Goal: Task Accomplishment & Management: Complete application form

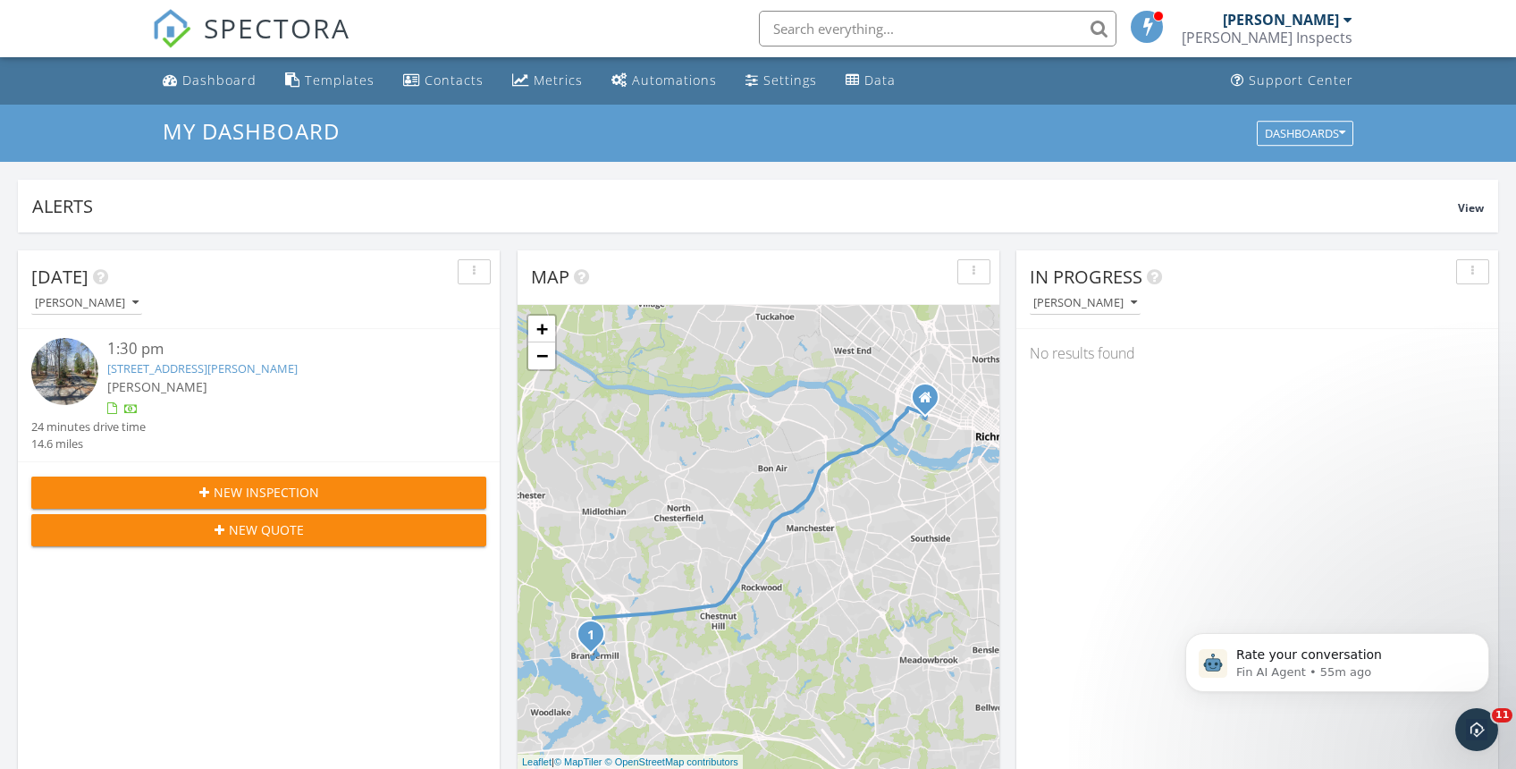
scroll to position [1627, 1516]
click at [1483, 640] on icon "Dismiss notification" at bounding box center [1484, 638] width 10 height 10
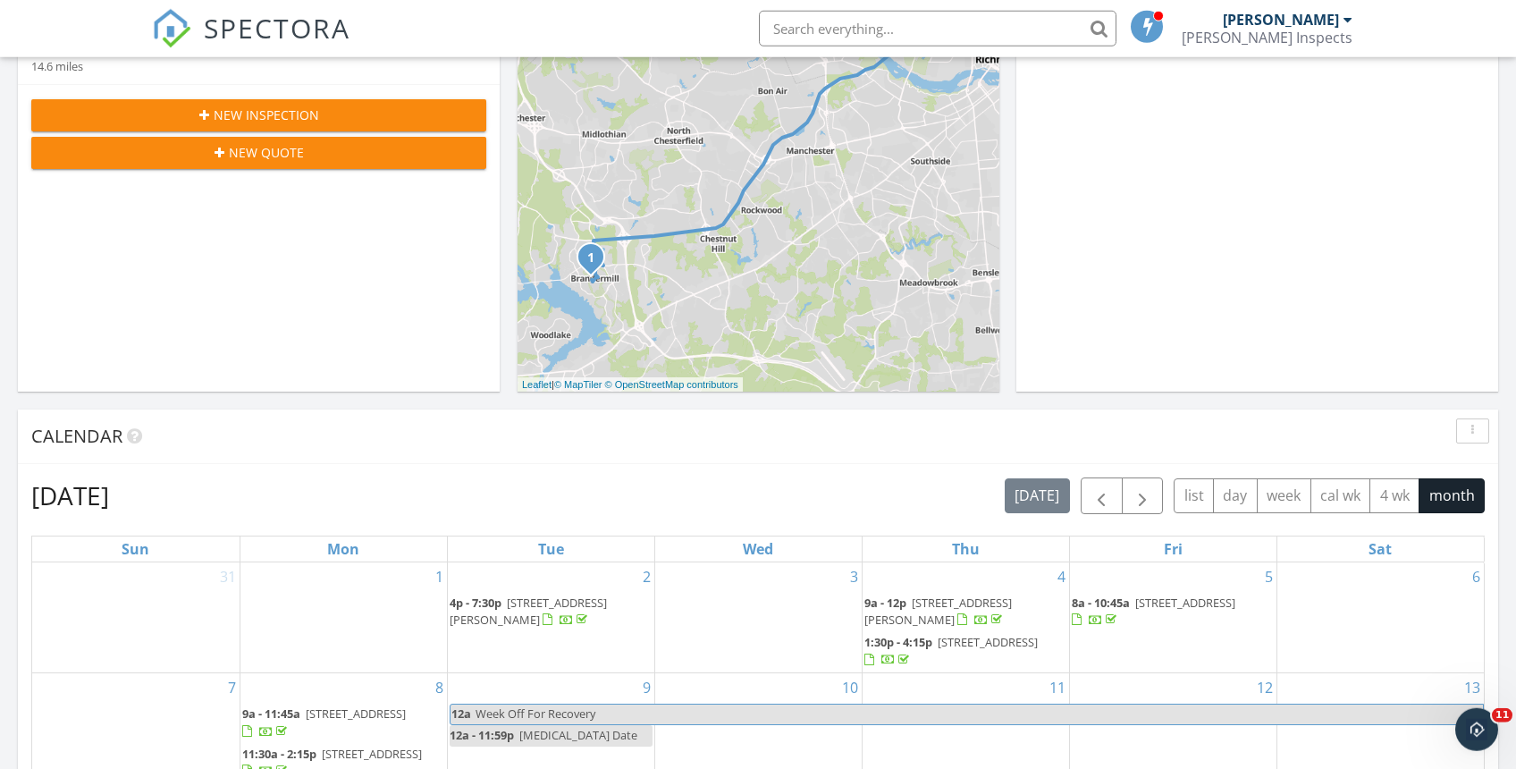
scroll to position [383, 0]
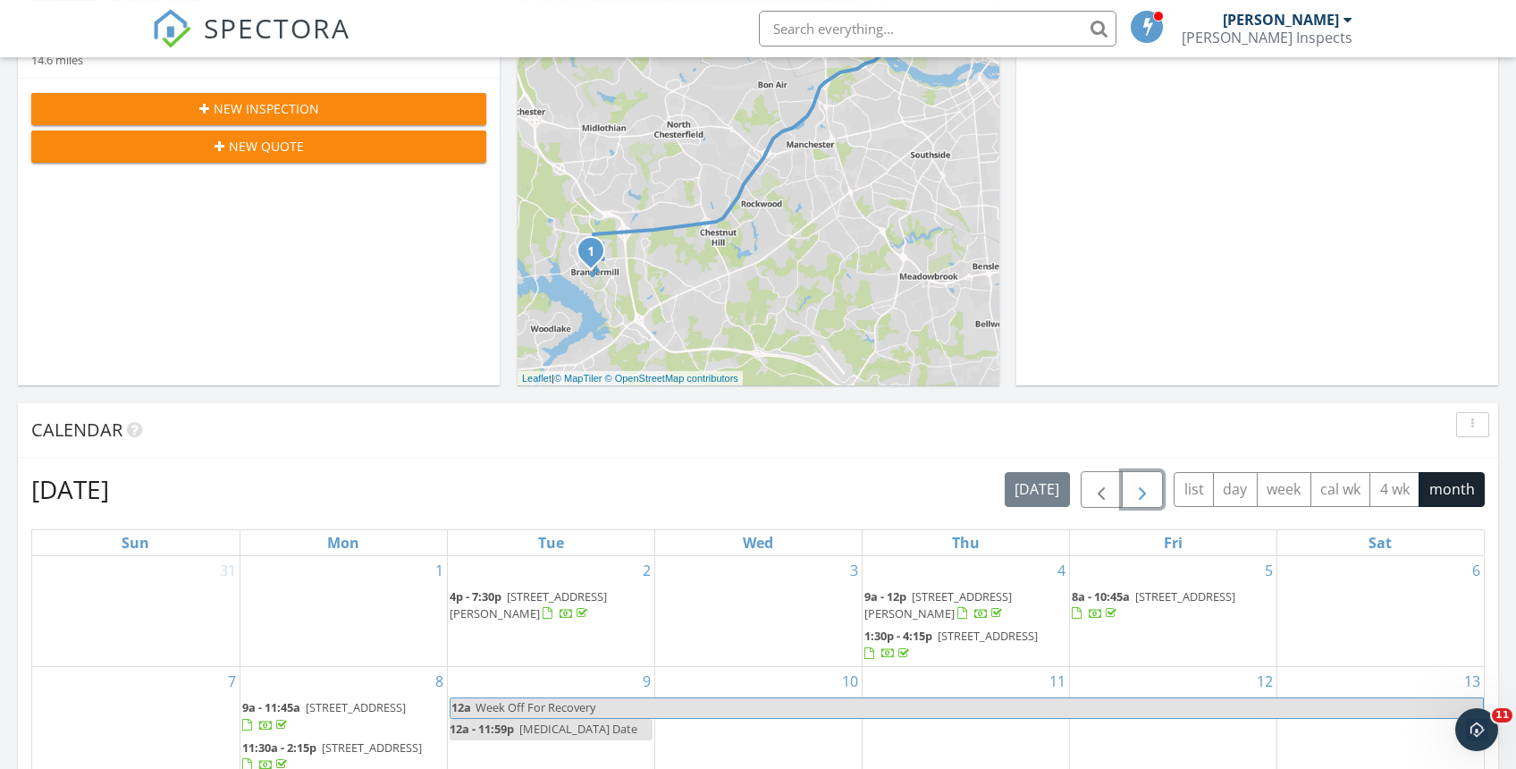
click at [1147, 492] on span "button" at bounding box center [1141, 489] width 21 height 21
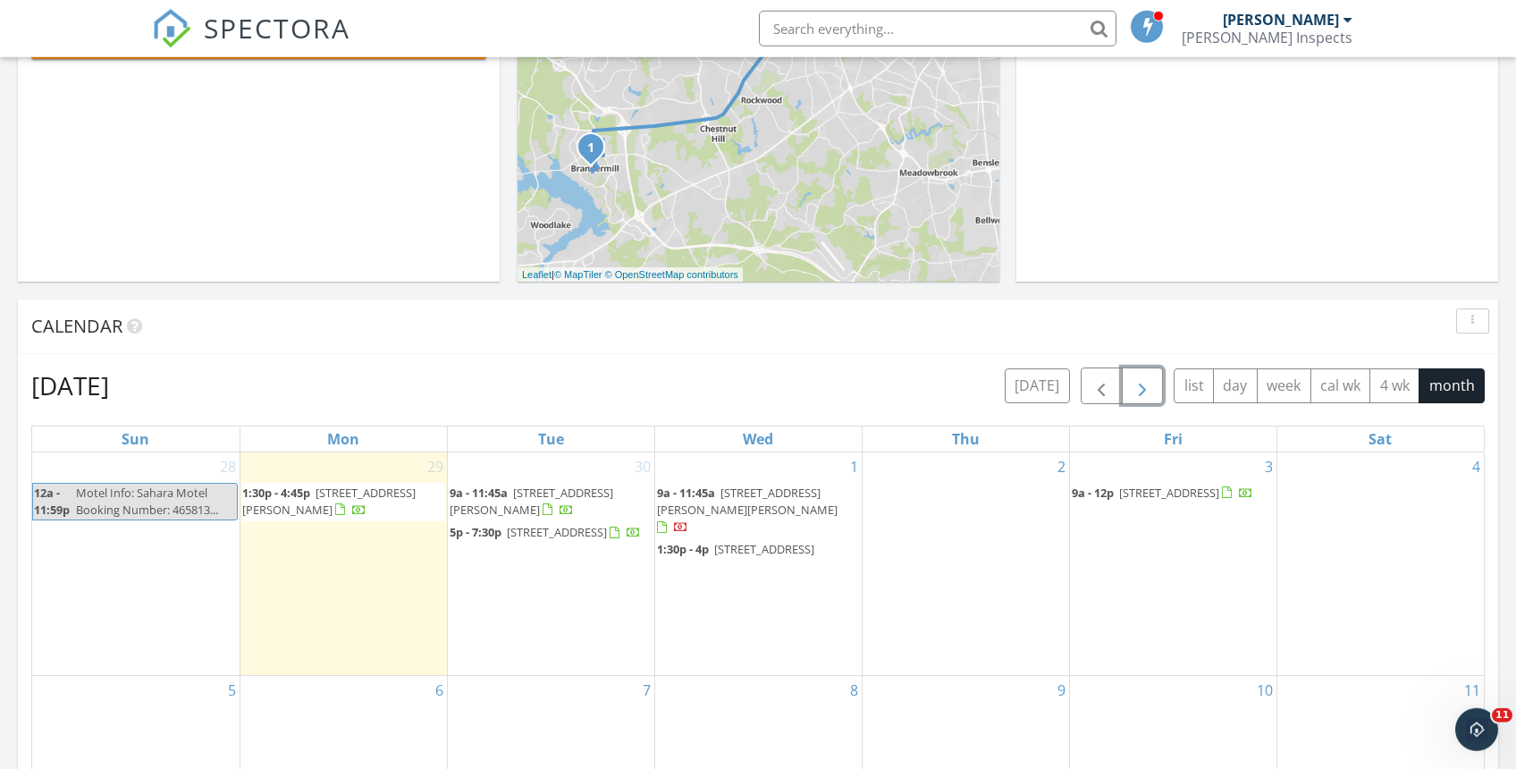
scroll to position [495, 0]
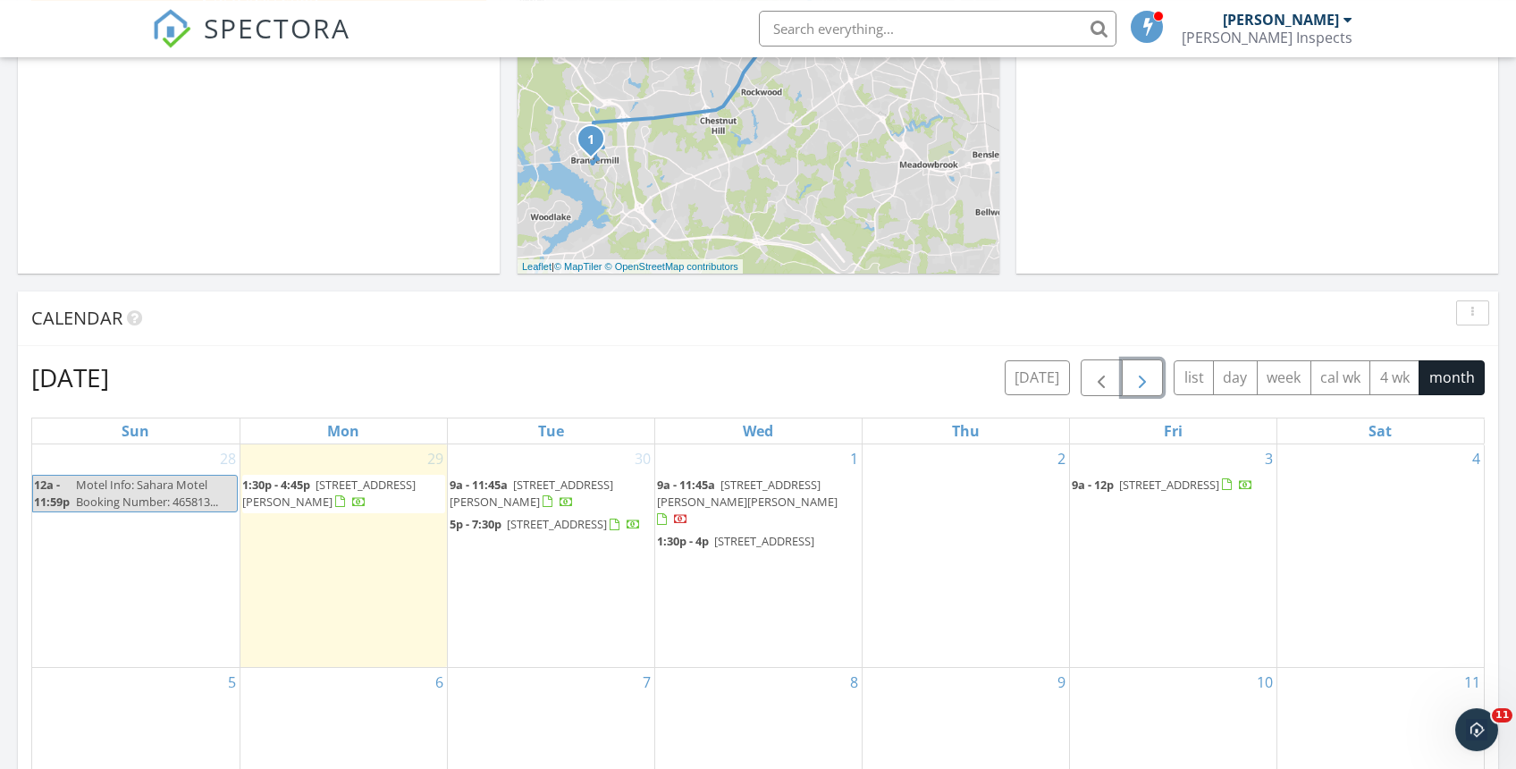
click at [1120, 529] on td "3 9a - 12p [STREET_ADDRESS]" at bounding box center [1172, 555] width 207 height 223
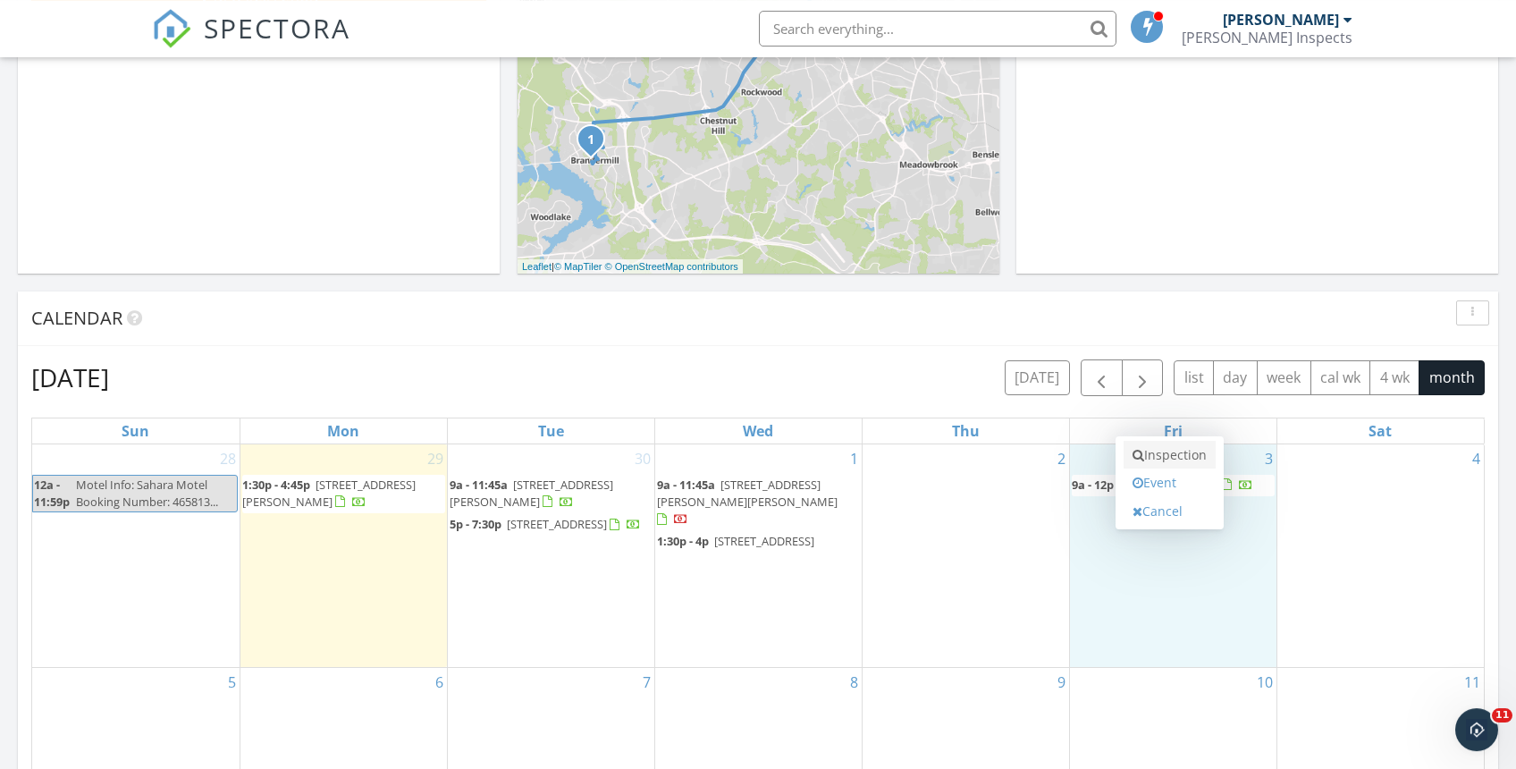
click at [1168, 456] on link "Inspection" at bounding box center [1169, 455] width 92 height 29
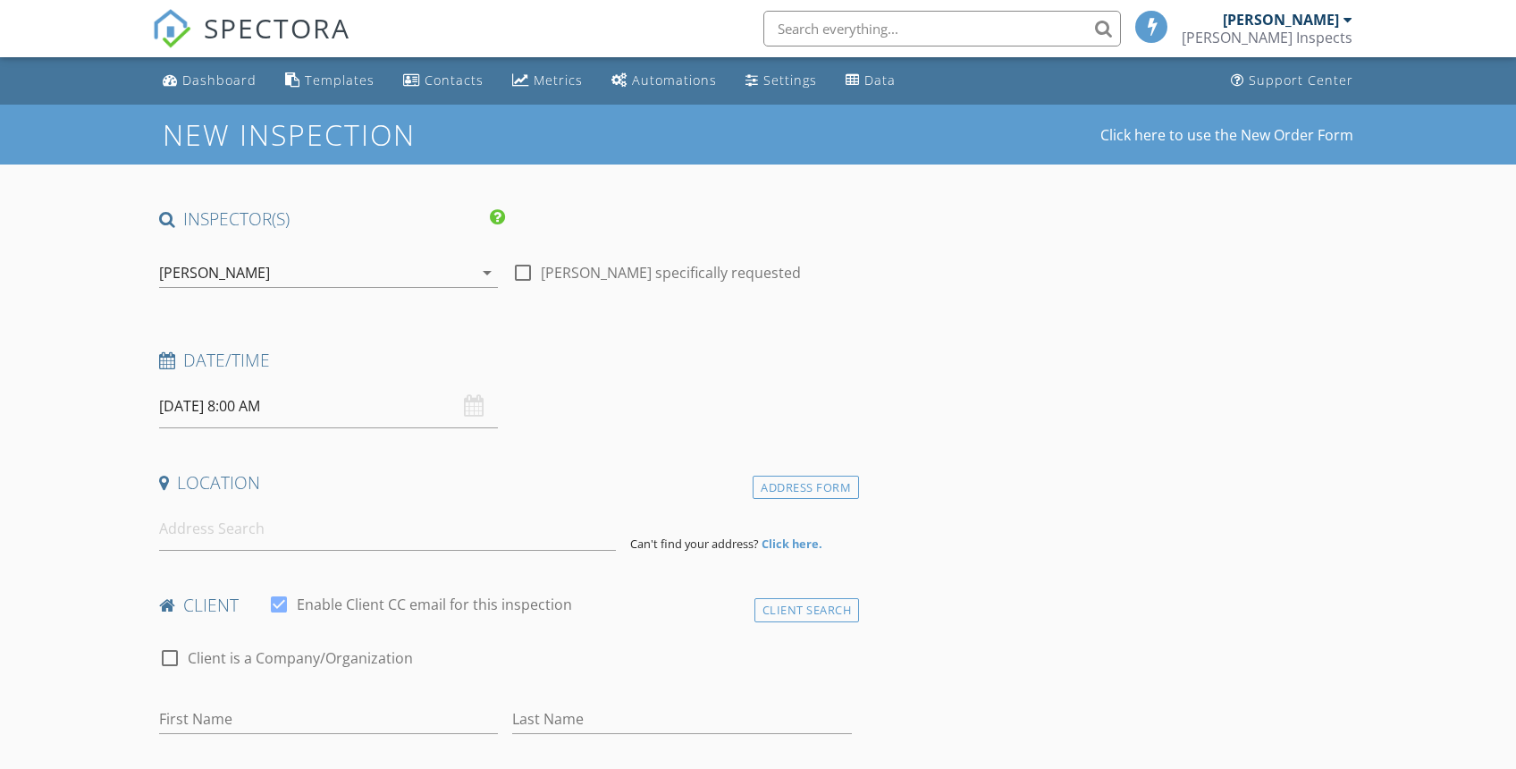
select select "9"
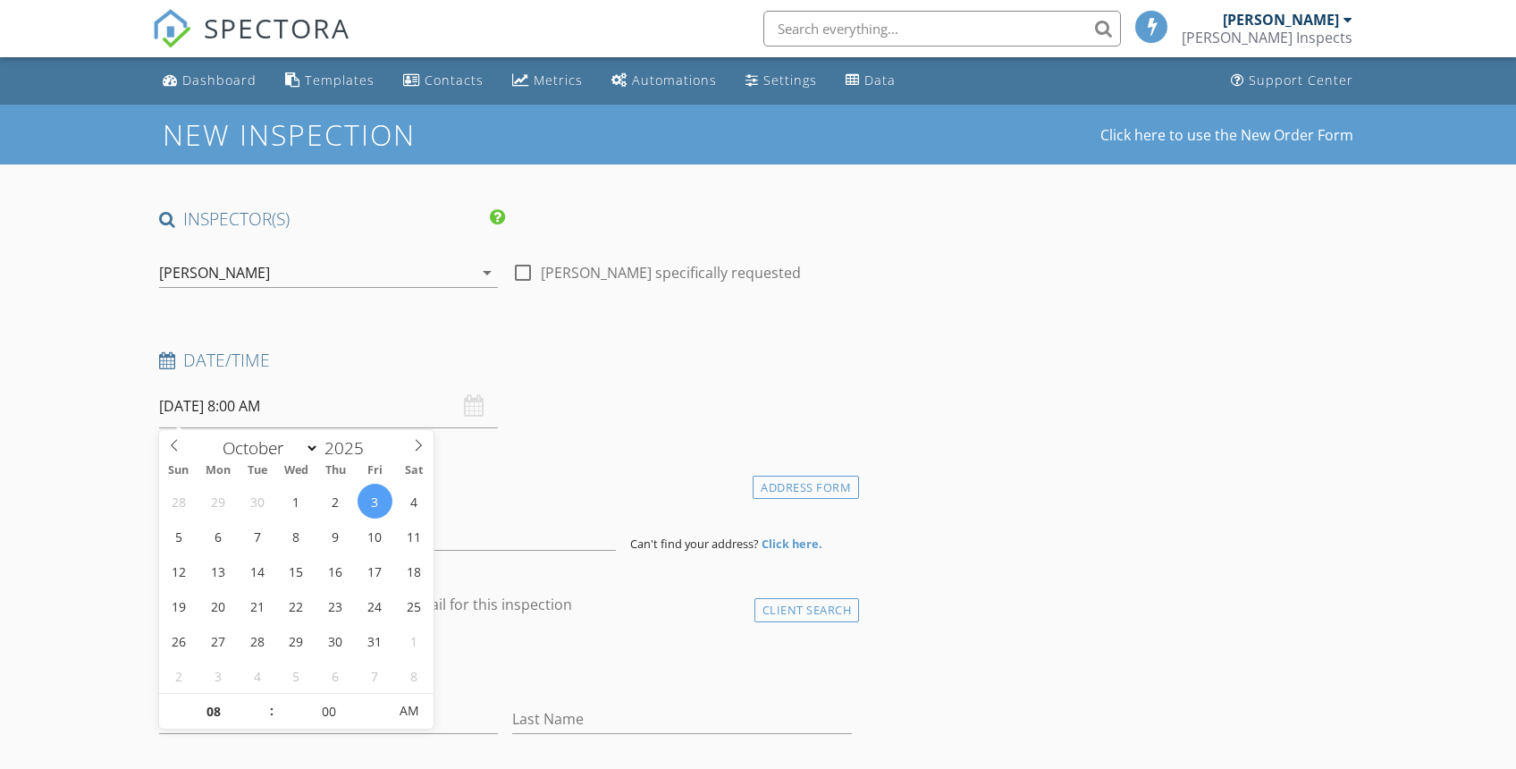
click at [317, 416] on input "10/03/2025 8:00 AM" at bounding box center [329, 406] width 340 height 44
type input "10/03/2025 9:00 AM"
type input "09"
click at [264, 698] on span at bounding box center [262, 702] width 13 height 18
type input "10/03/2025 10:00 AM"
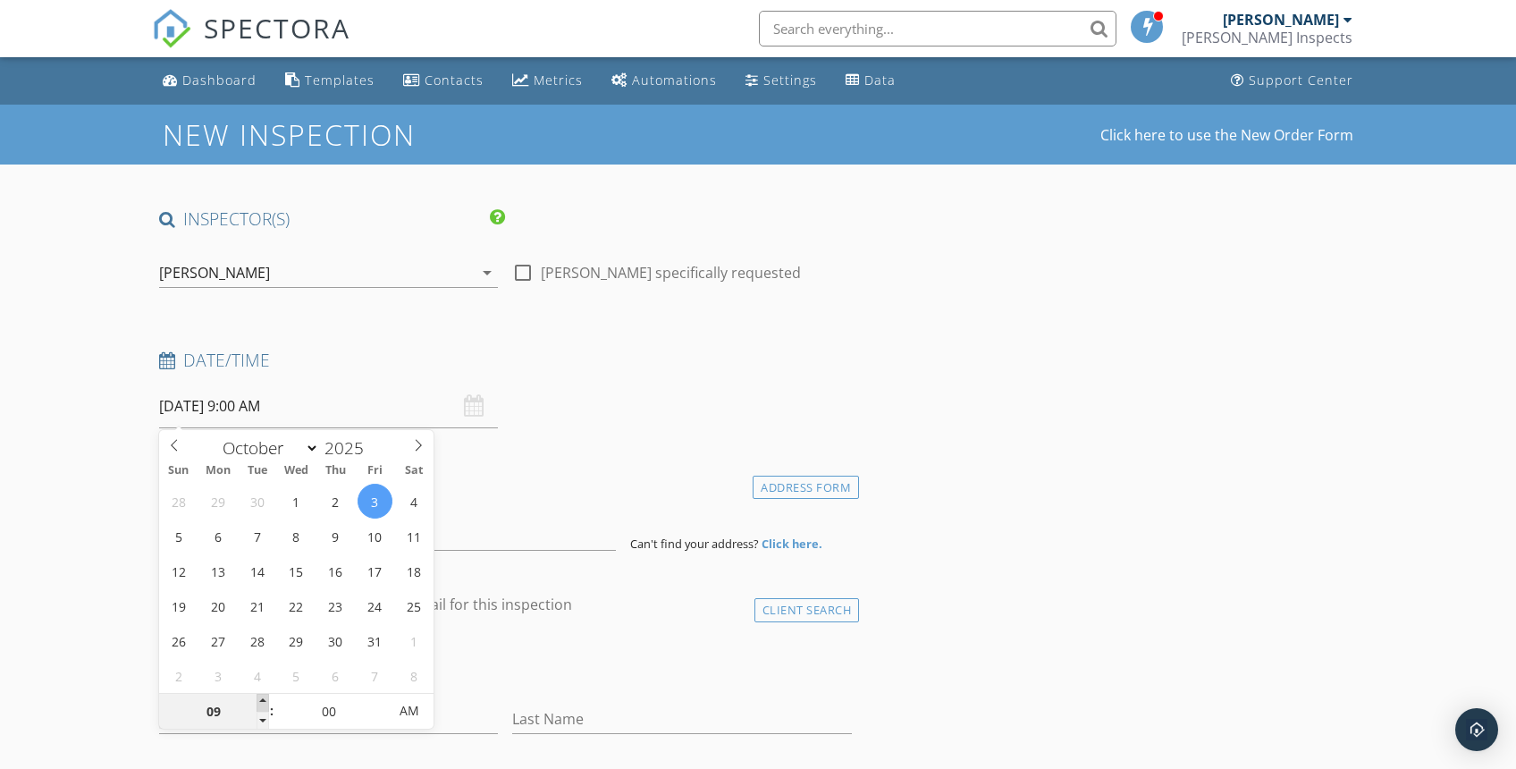
type input "10"
click at [264, 698] on span at bounding box center [262, 702] width 13 height 18
type input "10/03/2025 11:00 AM"
type input "11"
click at [264, 698] on span at bounding box center [262, 702] width 13 height 18
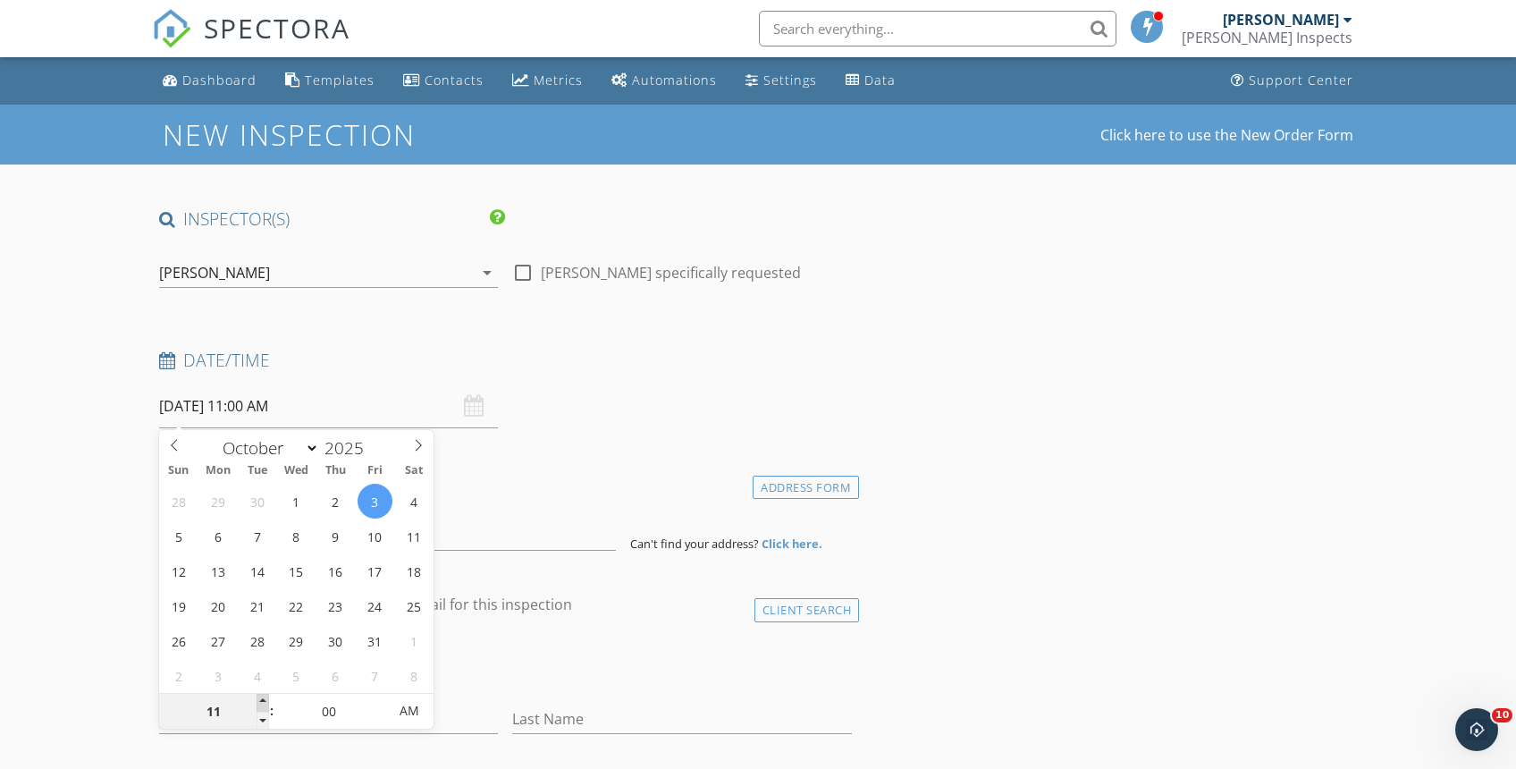
type input "10/03/2025 12:00 PM"
type input "12"
click at [264, 698] on span at bounding box center [262, 702] width 13 height 18
type input "10/03/2025 1:00 PM"
type input "01"
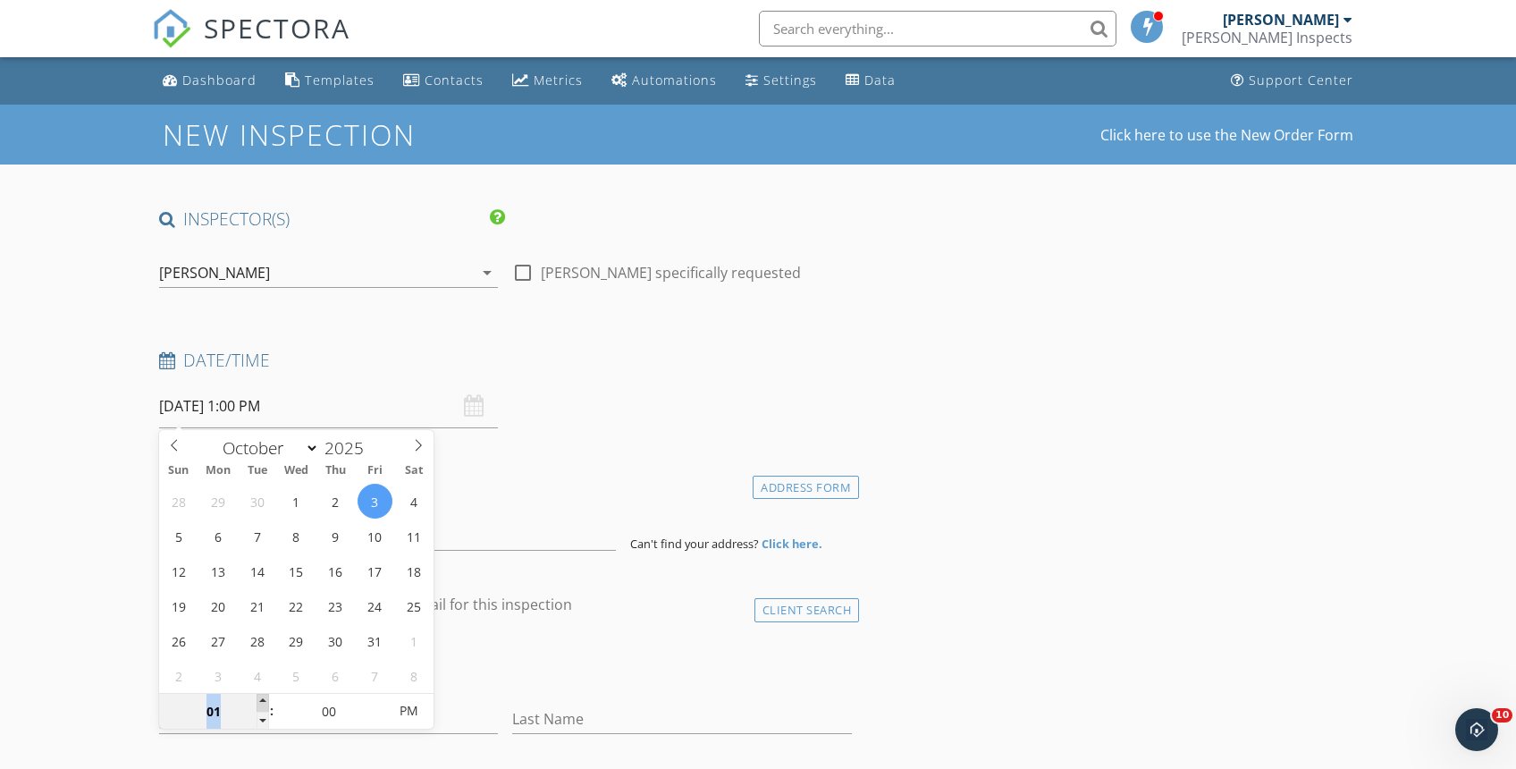
click at [264, 698] on span at bounding box center [262, 702] width 13 height 18
click at [739, 349] on h4 "Date/Time" at bounding box center [505, 360] width 693 height 23
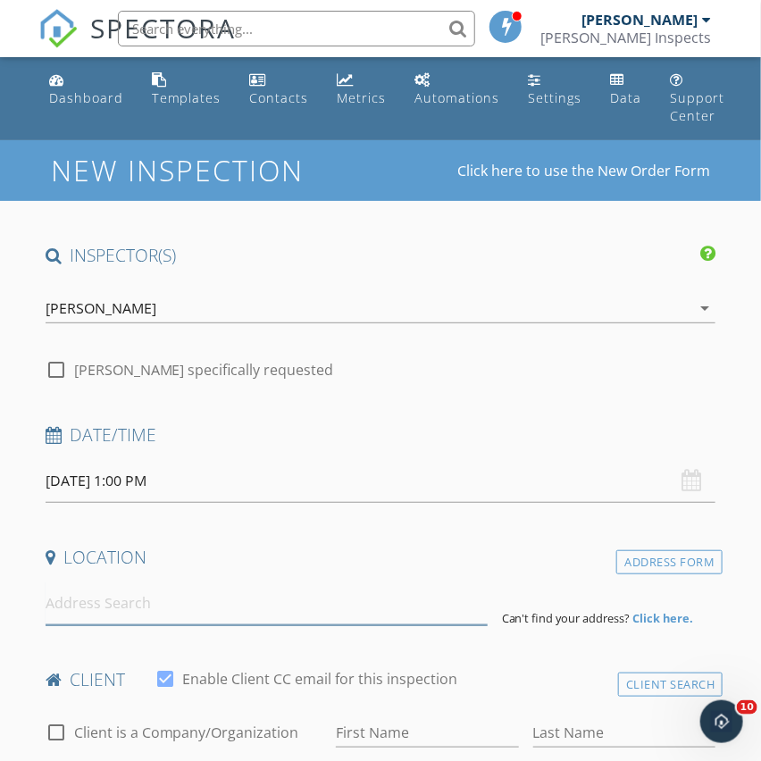
click at [155, 616] on input at bounding box center [267, 604] width 442 height 44
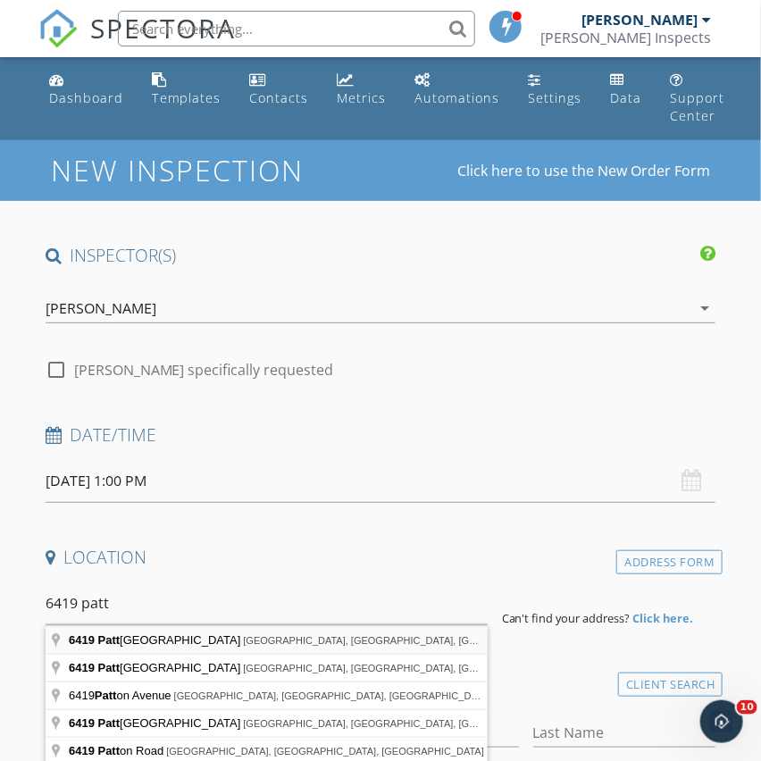
type input "6419 Patterson Avenue, Richmond, VA, USA"
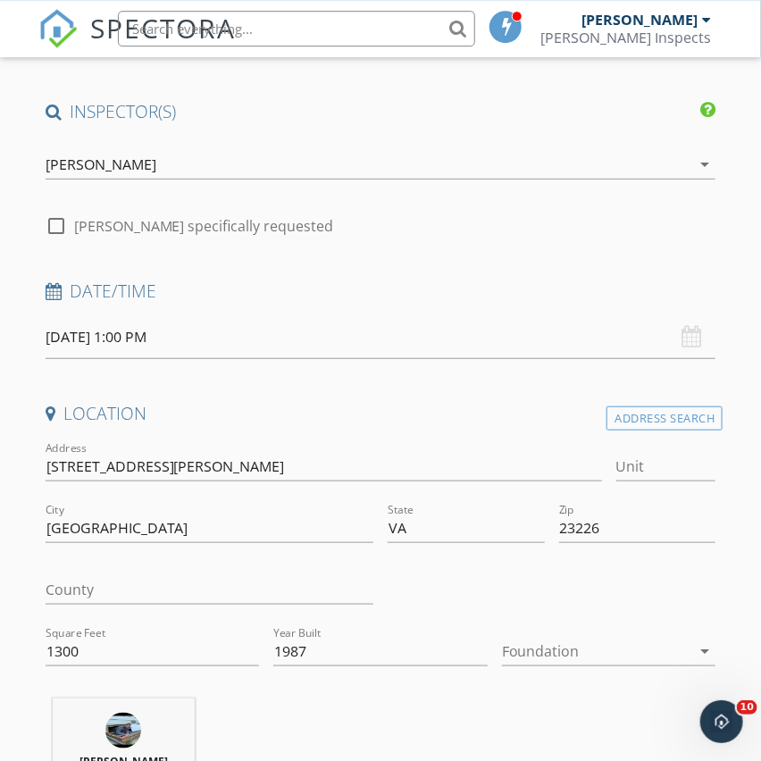
scroll to position [145, 0]
click at [548, 649] on div at bounding box center [596, 650] width 189 height 29
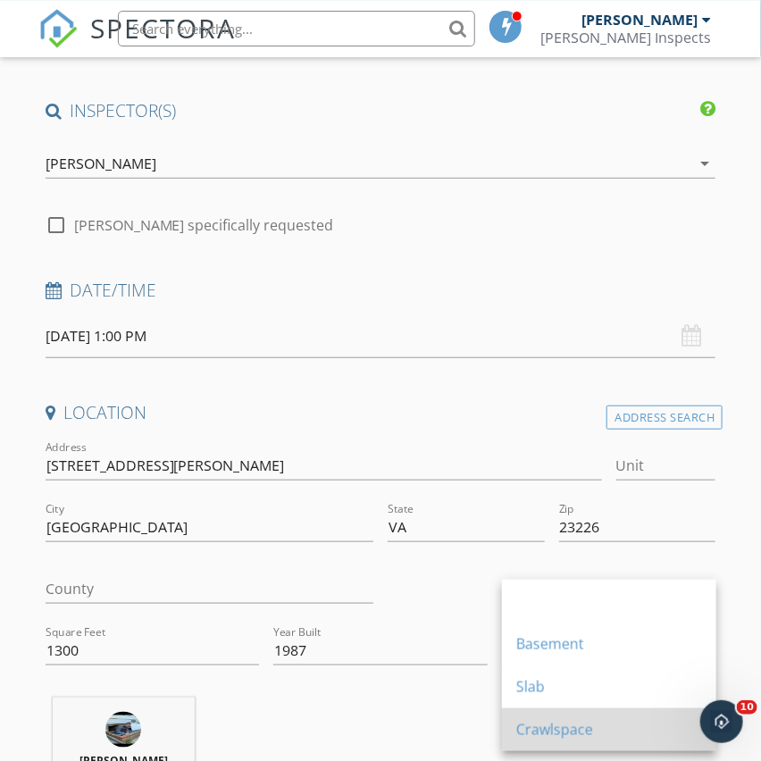
click at [549, 716] on div "Crawlspace" at bounding box center [610, 730] width 186 height 43
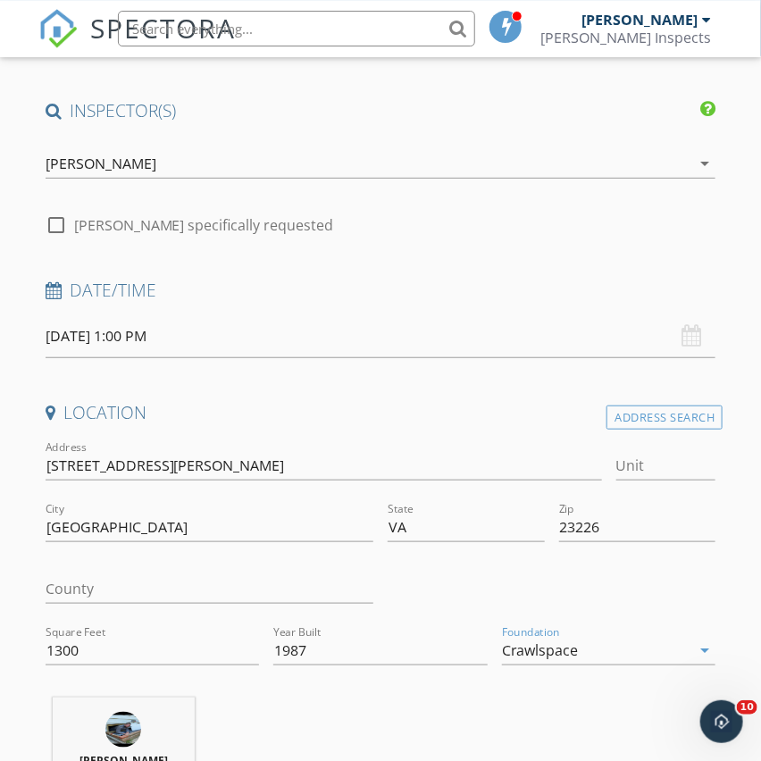
click at [362, 717] on div "Chris dePolo 17.1 miles (28 minutes)" at bounding box center [380, 772] width 685 height 148
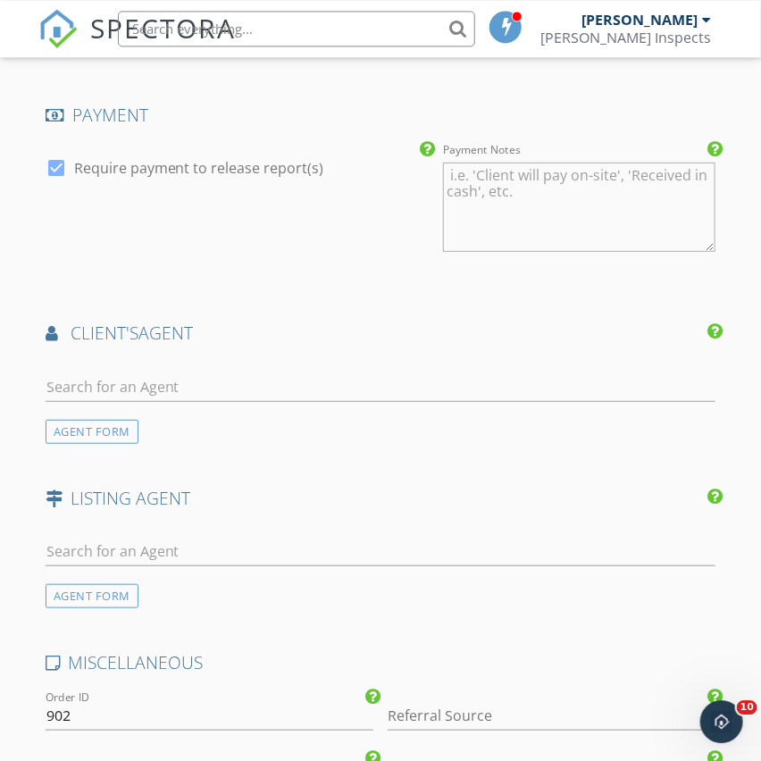
scroll to position [1888, 0]
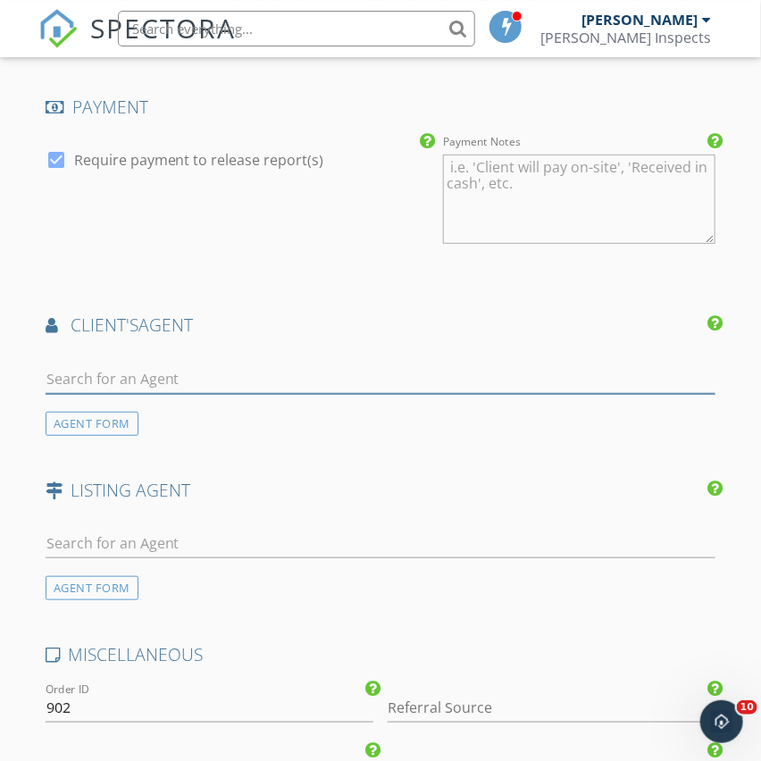
click at [130, 391] on input "text" at bounding box center [381, 379] width 671 height 29
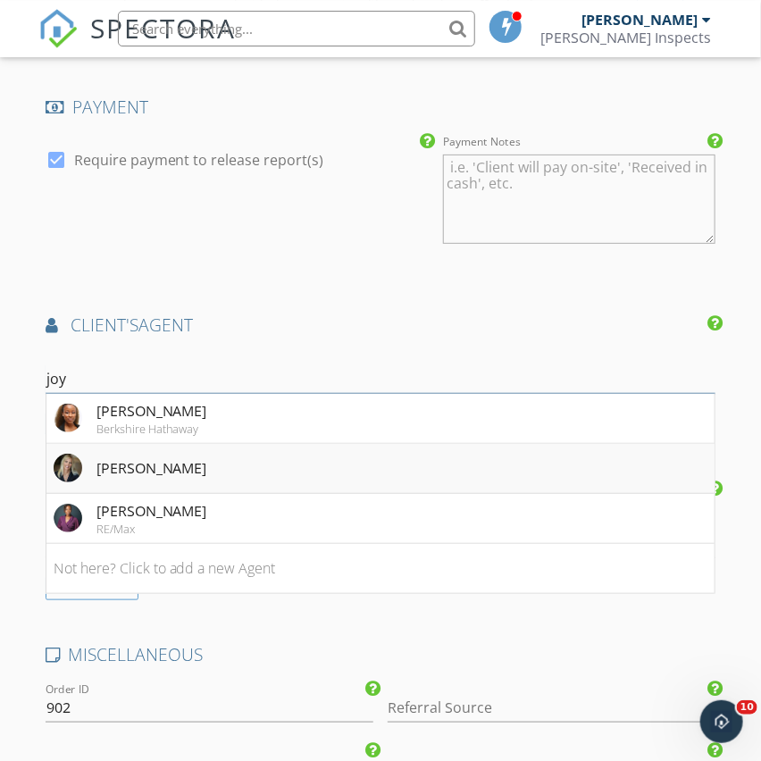
type input "joy"
click at [182, 462] on li "Joy Montrief" at bounding box center [380, 469] width 669 height 50
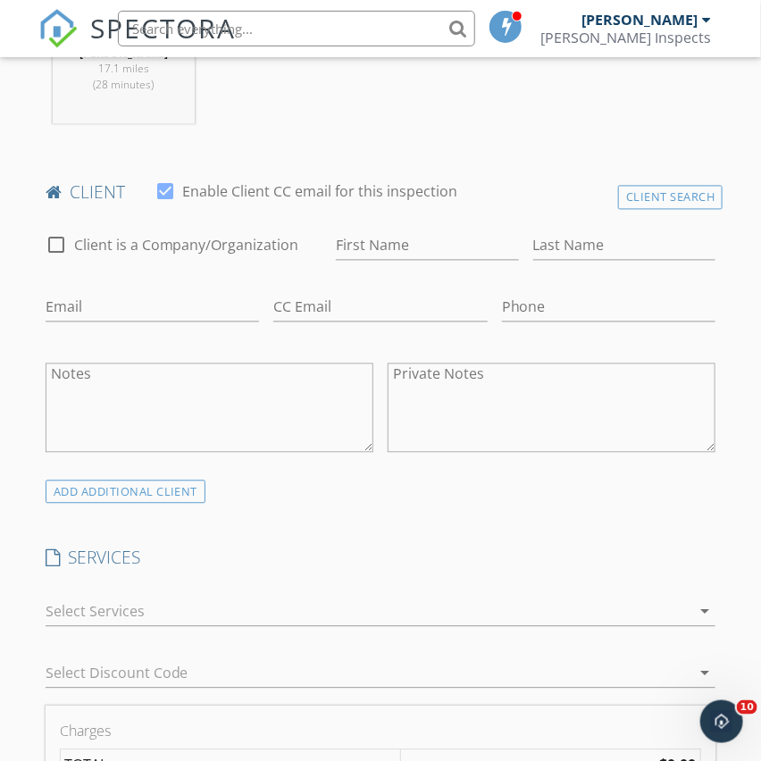
scroll to position [823, 0]
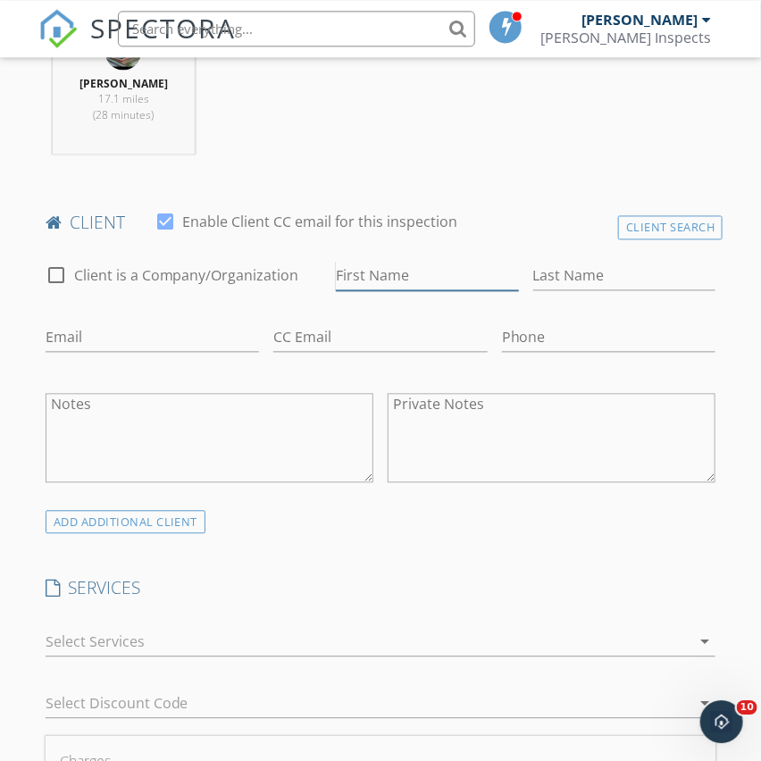
click at [399, 273] on input "First Name" at bounding box center [427, 275] width 183 height 29
type input "Tayo & Toyin"
click at [616, 279] on input "Last Name" at bounding box center [625, 275] width 183 height 29
type input "Olubiyi"
click at [179, 341] on input "Email" at bounding box center [153, 337] width 214 height 29
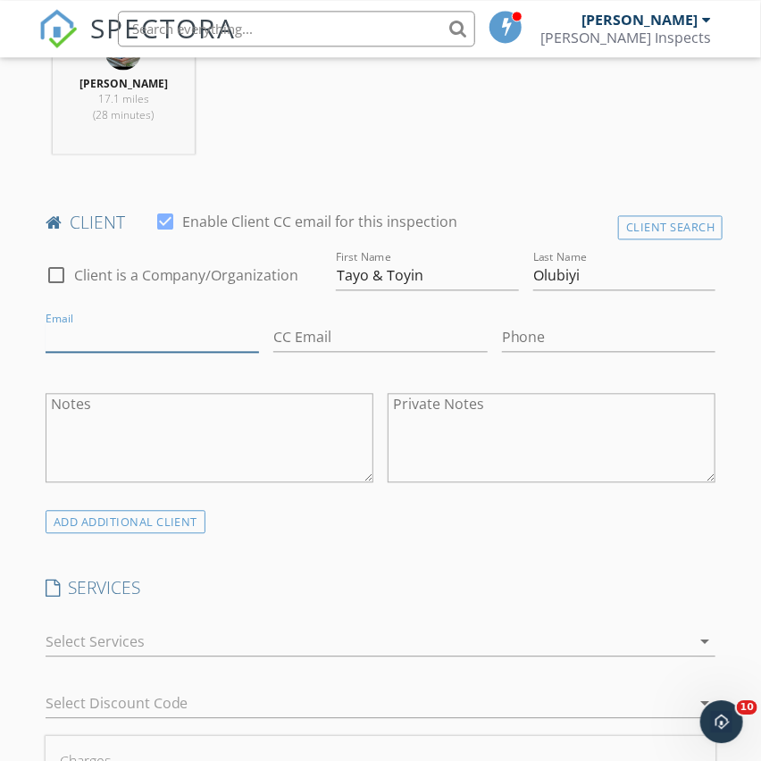
paste input "olubiyit@yahoo.com"
type input "olubiyit@yahoo.com"
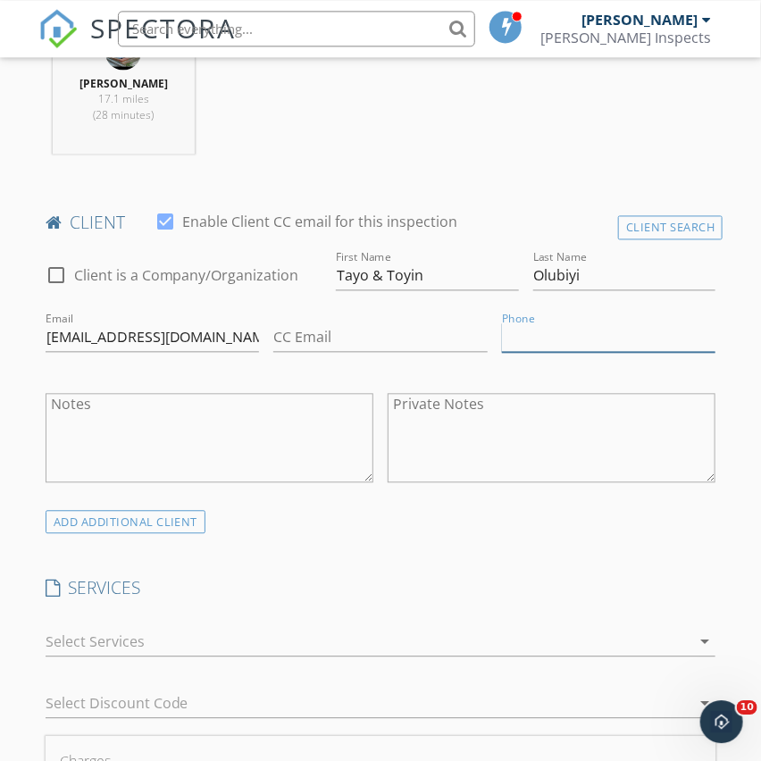
click at [562, 340] on input "Phone" at bounding box center [609, 337] width 214 height 29
paste input "610-203-0065"
type input "610-203-0065"
drag, startPoint x: 409, startPoint y: 533, endPoint x: 416, endPoint y: 521, distance: 13.2
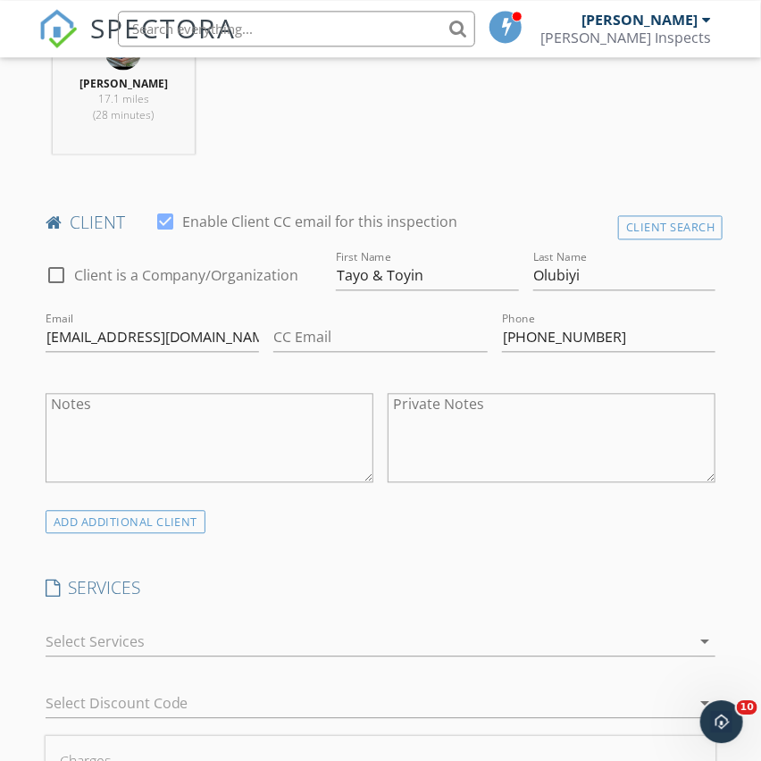
click at [418, 520] on div "ADD ADDITIONAL client" at bounding box center [380, 521] width 685 height 24
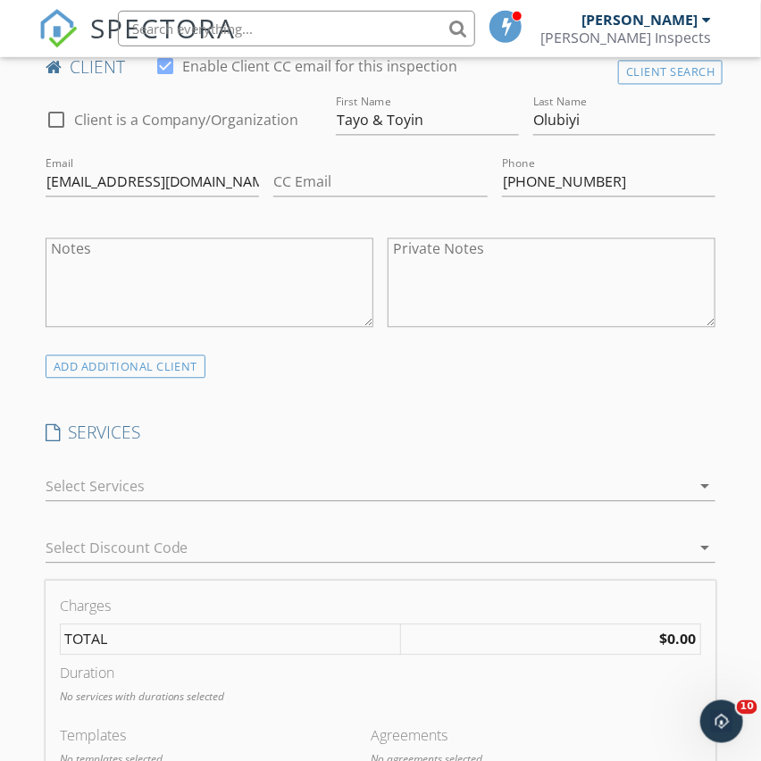
scroll to position [1031, 0]
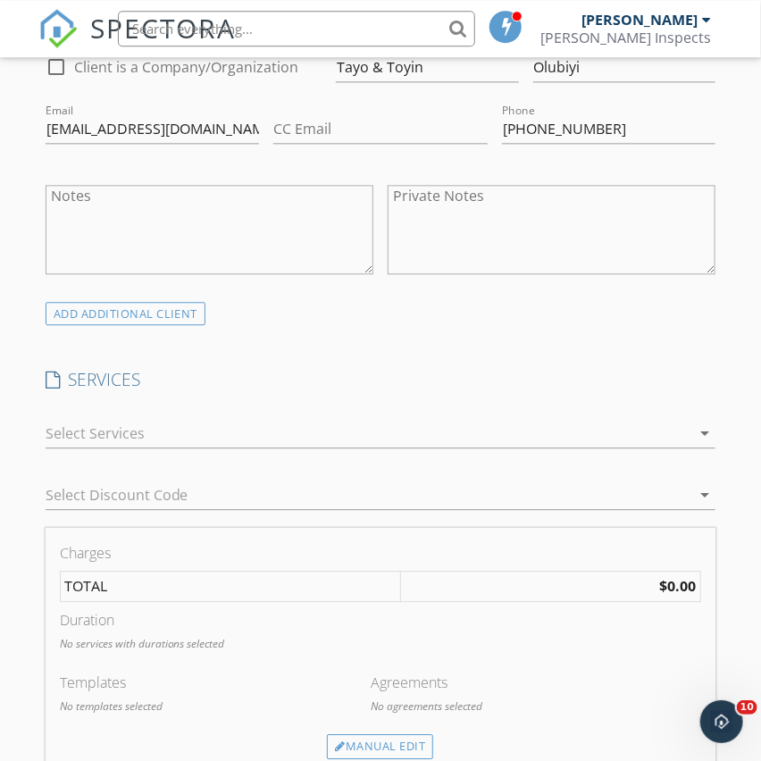
drag, startPoint x: 181, startPoint y: 446, endPoint x: 180, endPoint y: 436, distance: 10.0
click at [181, 441] on div at bounding box center [369, 433] width 646 height 29
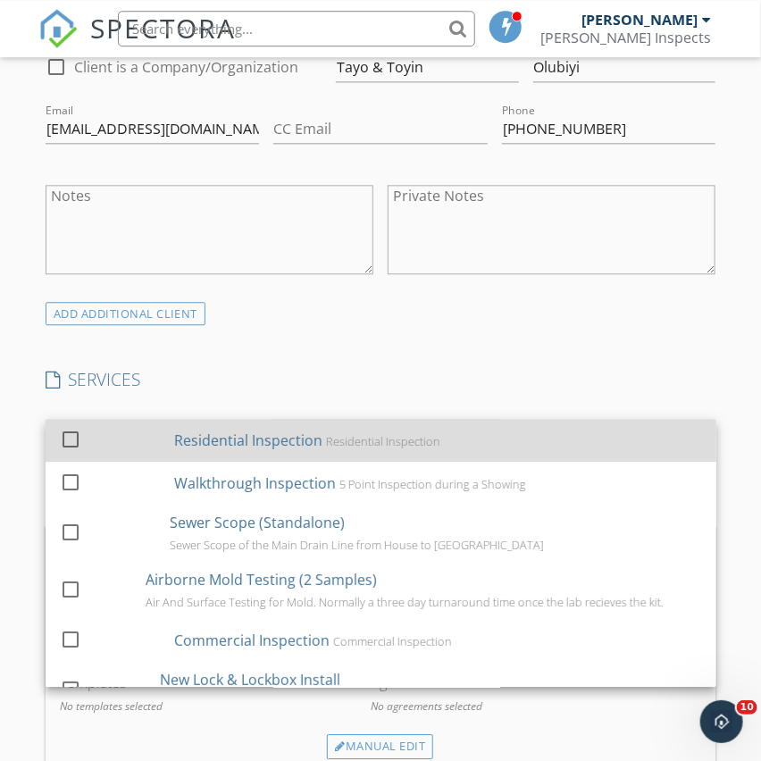
click at [74, 441] on div at bounding box center [70, 439] width 30 height 30
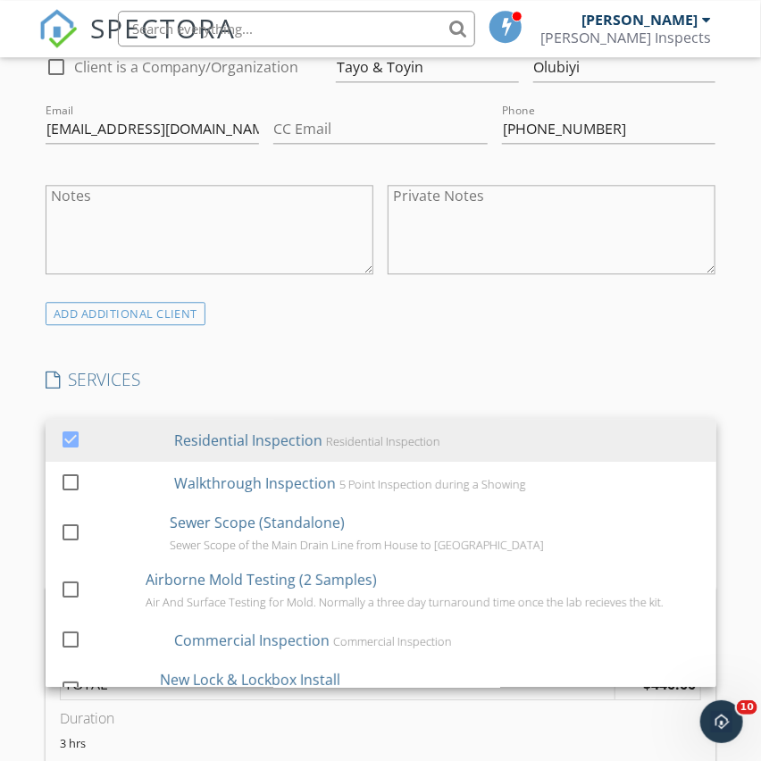
click at [714, 382] on h4 "SERVICES" at bounding box center [381, 379] width 671 height 23
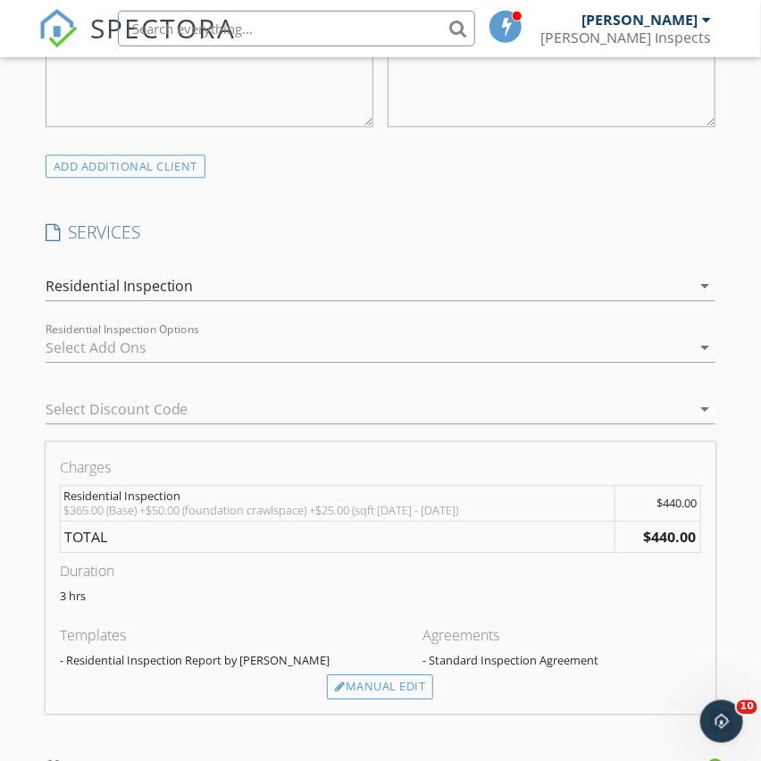
scroll to position [1182, 0]
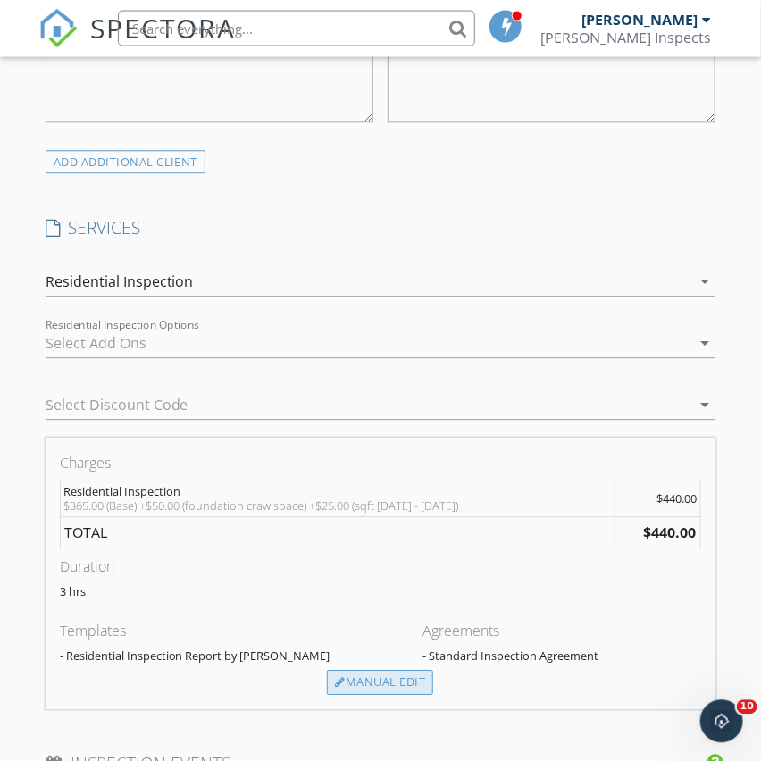
click at [401, 679] on div "Manual Edit" at bounding box center [380, 683] width 106 height 25
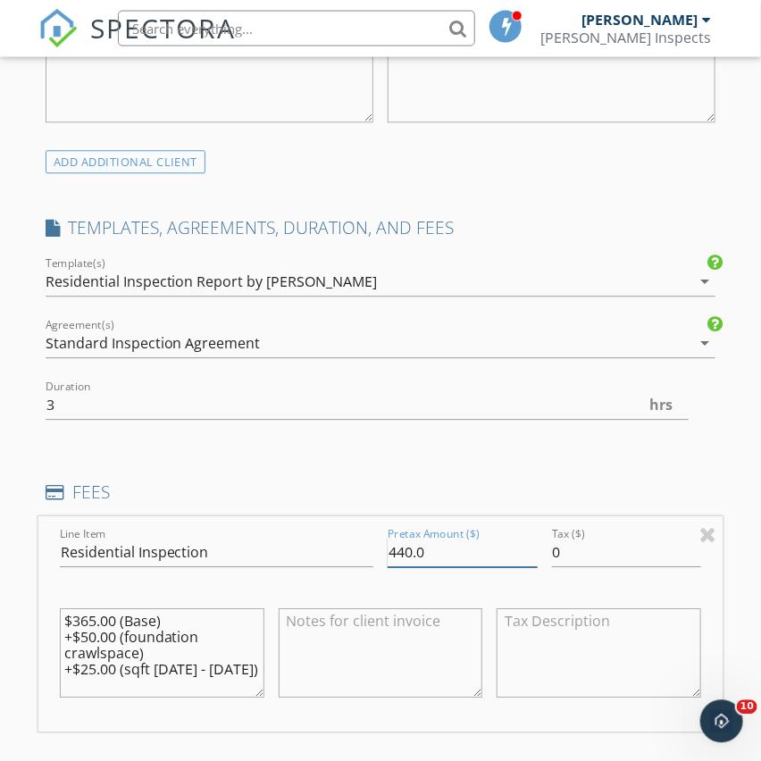
drag, startPoint x: 414, startPoint y: 550, endPoint x: 398, endPoint y: 553, distance: 16.5
click at [398, 553] on input "440.0" at bounding box center [463, 553] width 150 height 29
type input "415.0"
click at [365, 630] on textarea at bounding box center [381, 653] width 205 height 89
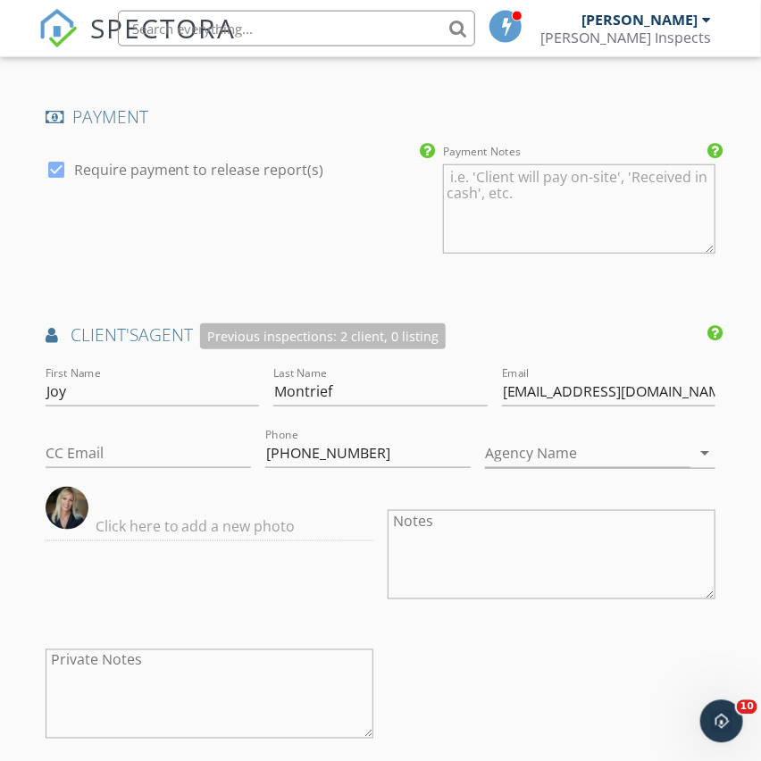
scroll to position [2102, 0]
type textarea "Home Inspection w/Crawlspace"
click at [530, 455] on input "Agency Name" at bounding box center [588, 452] width 206 height 29
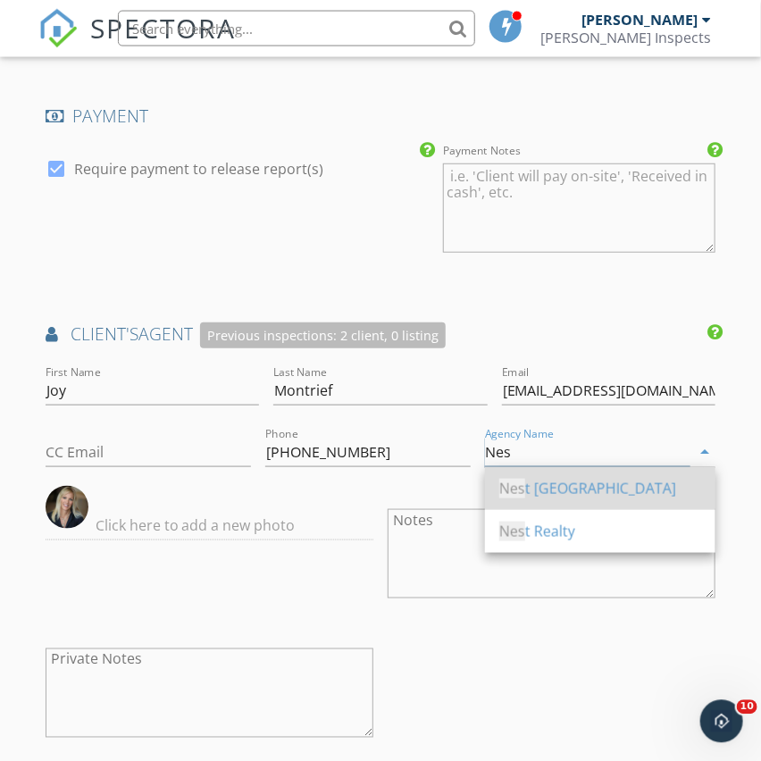
click at [559, 497] on div "Nes t Richmond" at bounding box center [601, 488] width 202 height 21
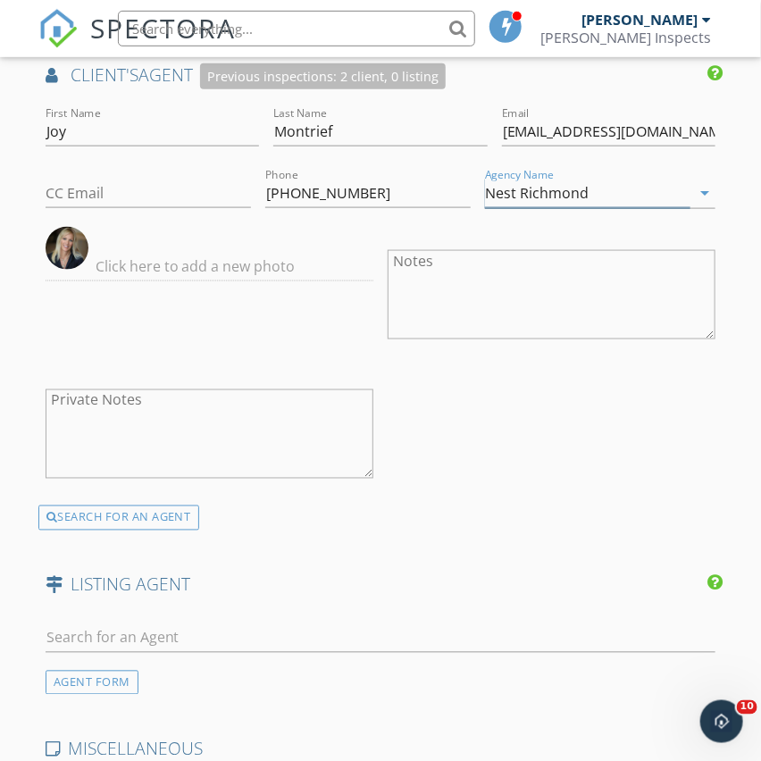
scroll to position [2955, 0]
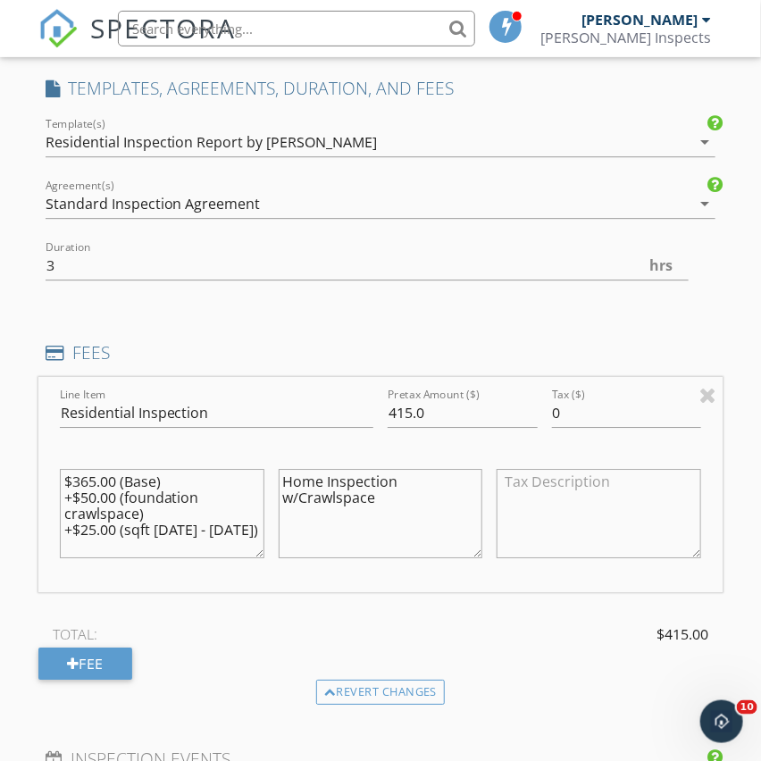
type input "Nest Richmond"
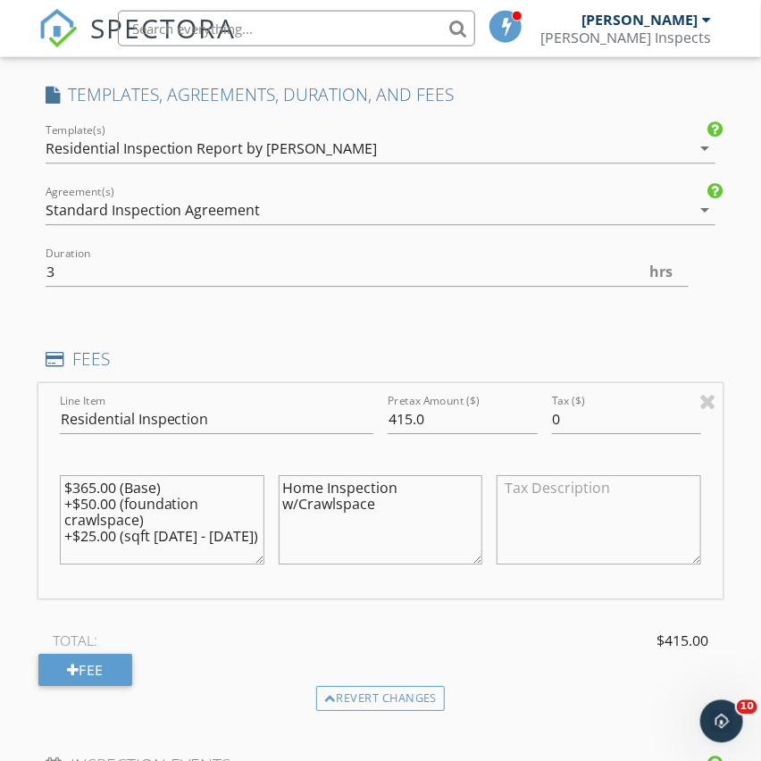
scroll to position [1313, 0]
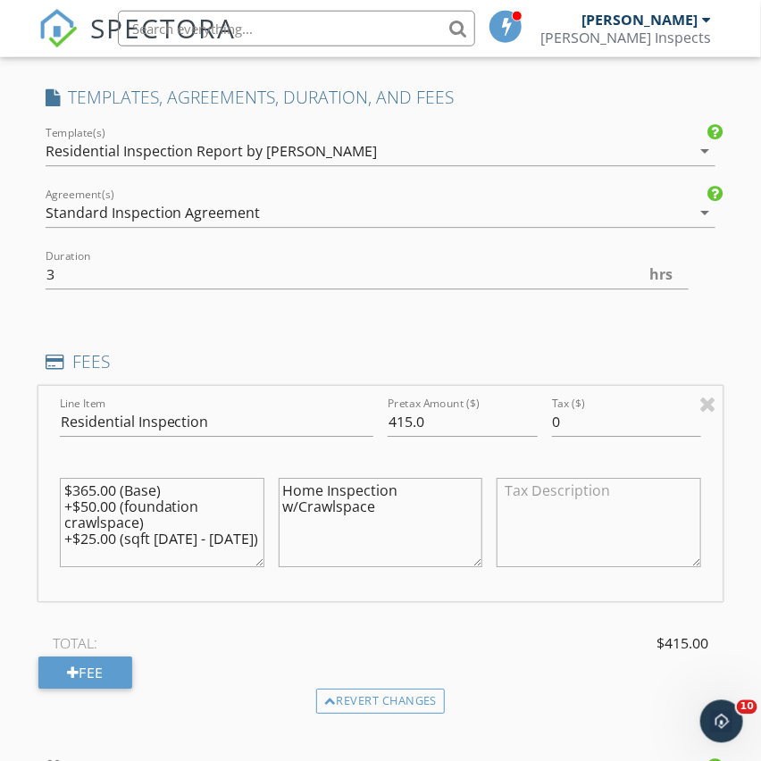
click at [220, 315] on div "INSPECTOR(S) check_box Chris dePolo PRIMARY Chris dePolo arrow_drop_down check_…" at bounding box center [380, 595] width 685 height 3328
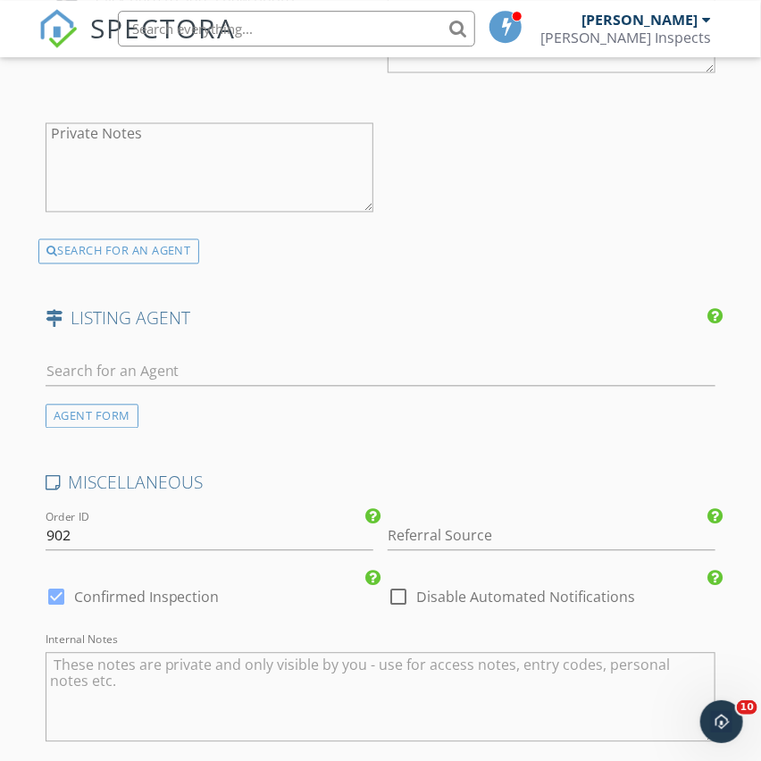
scroll to position [2955, 0]
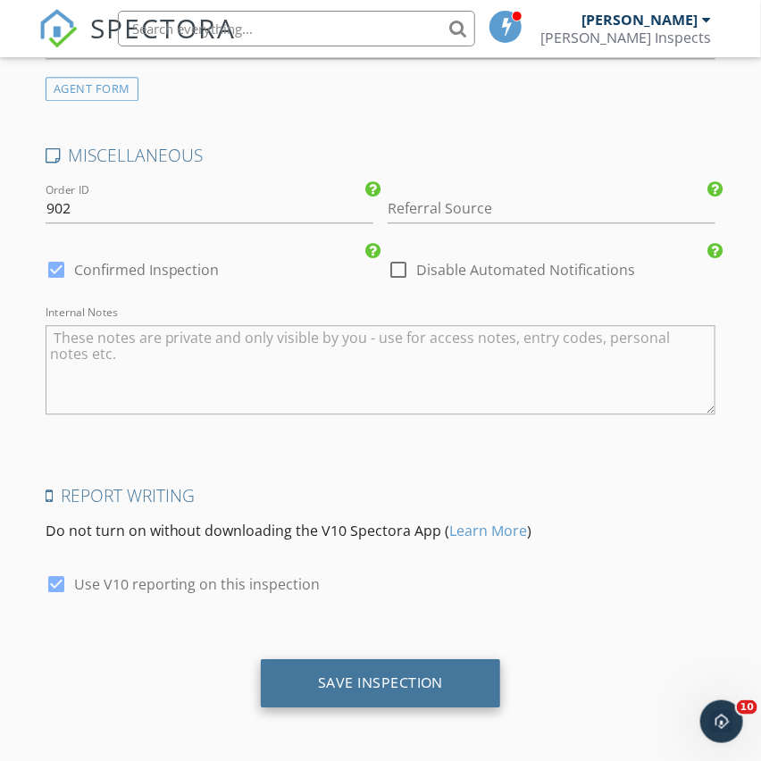
click at [427, 695] on div "Save Inspection" at bounding box center [381, 684] width 240 height 48
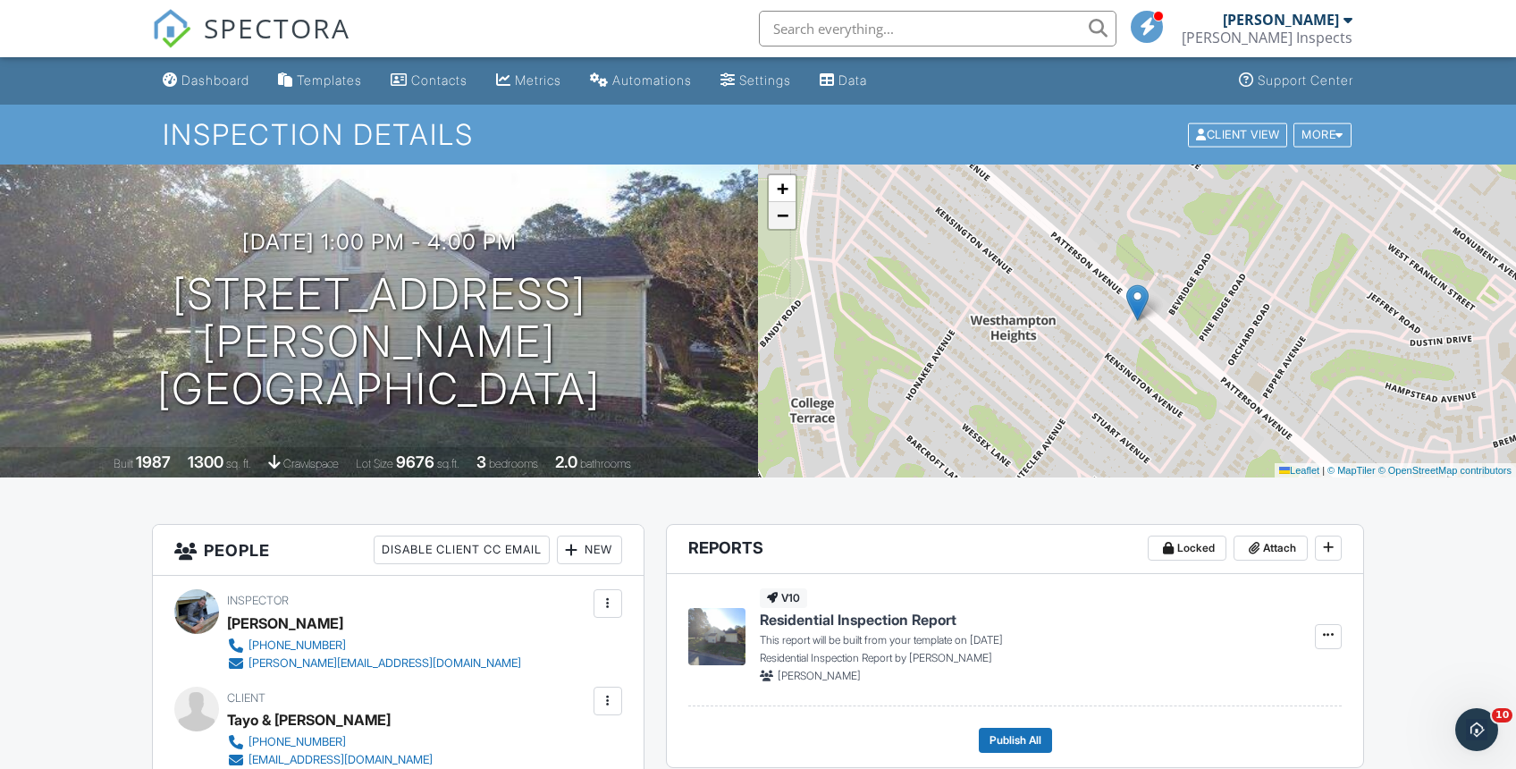
click at [761, 222] on span "−" at bounding box center [783, 215] width 12 height 22
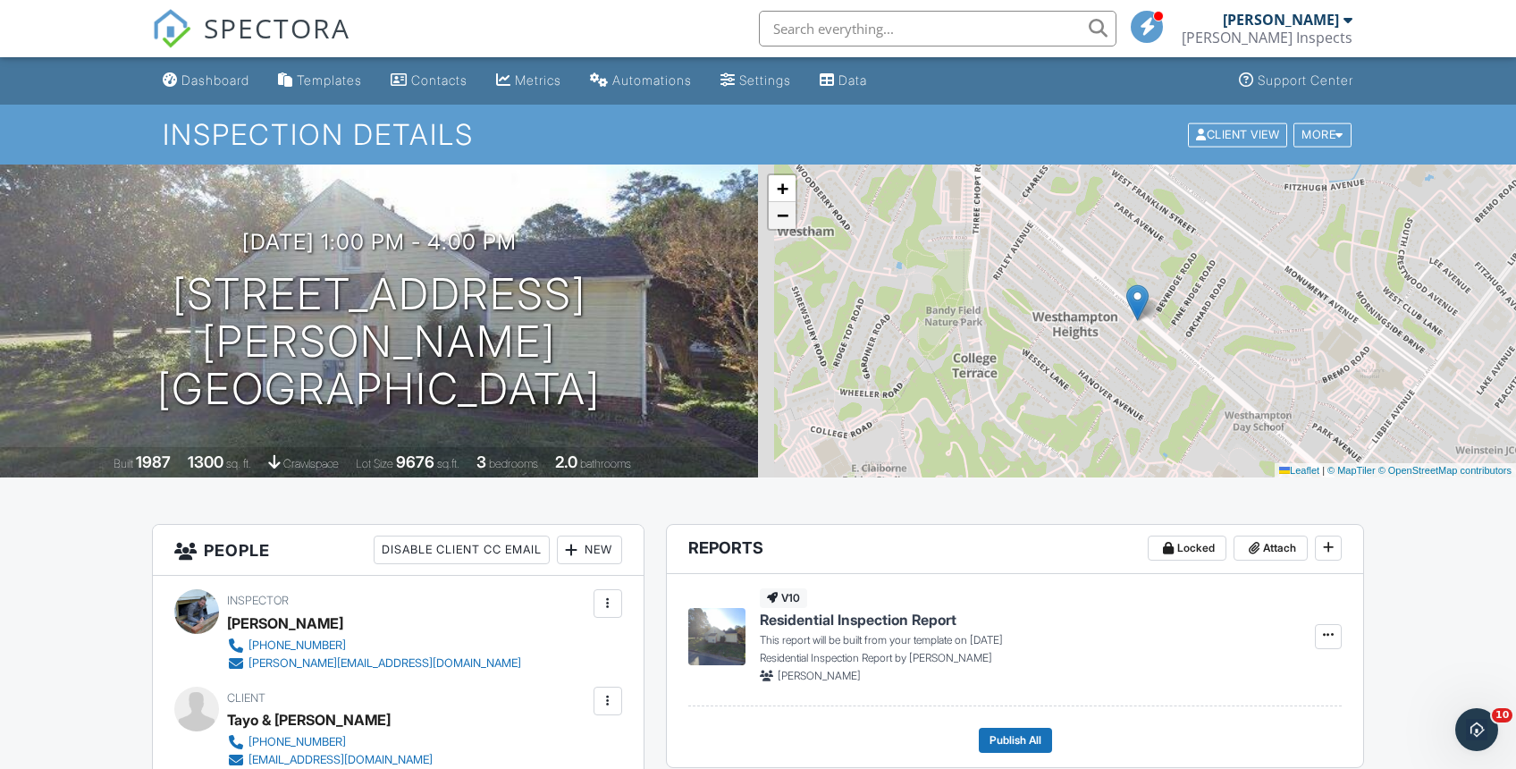
click at [761, 222] on span "−" at bounding box center [783, 215] width 12 height 22
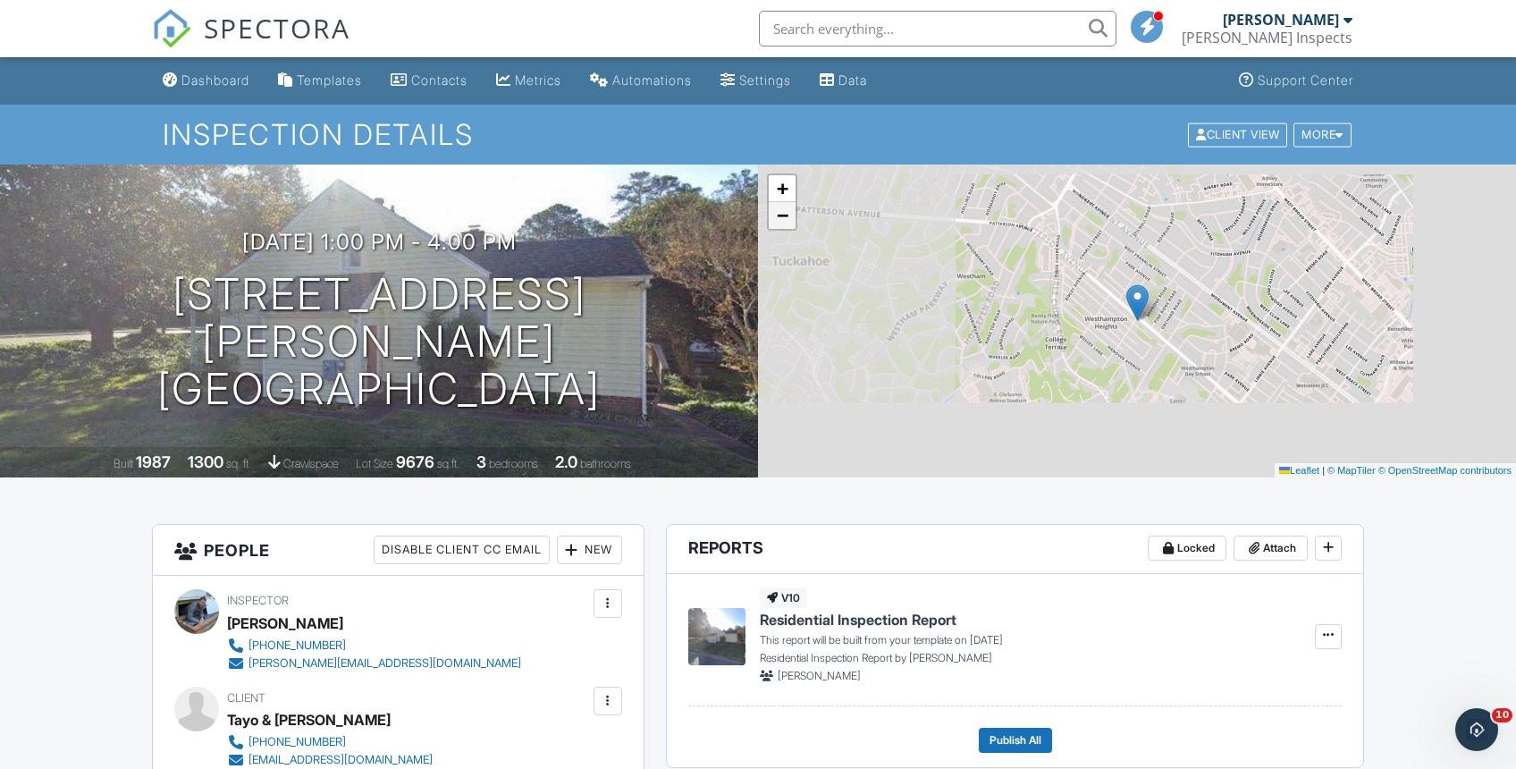
click at [761, 222] on span "−" at bounding box center [783, 215] width 12 height 22
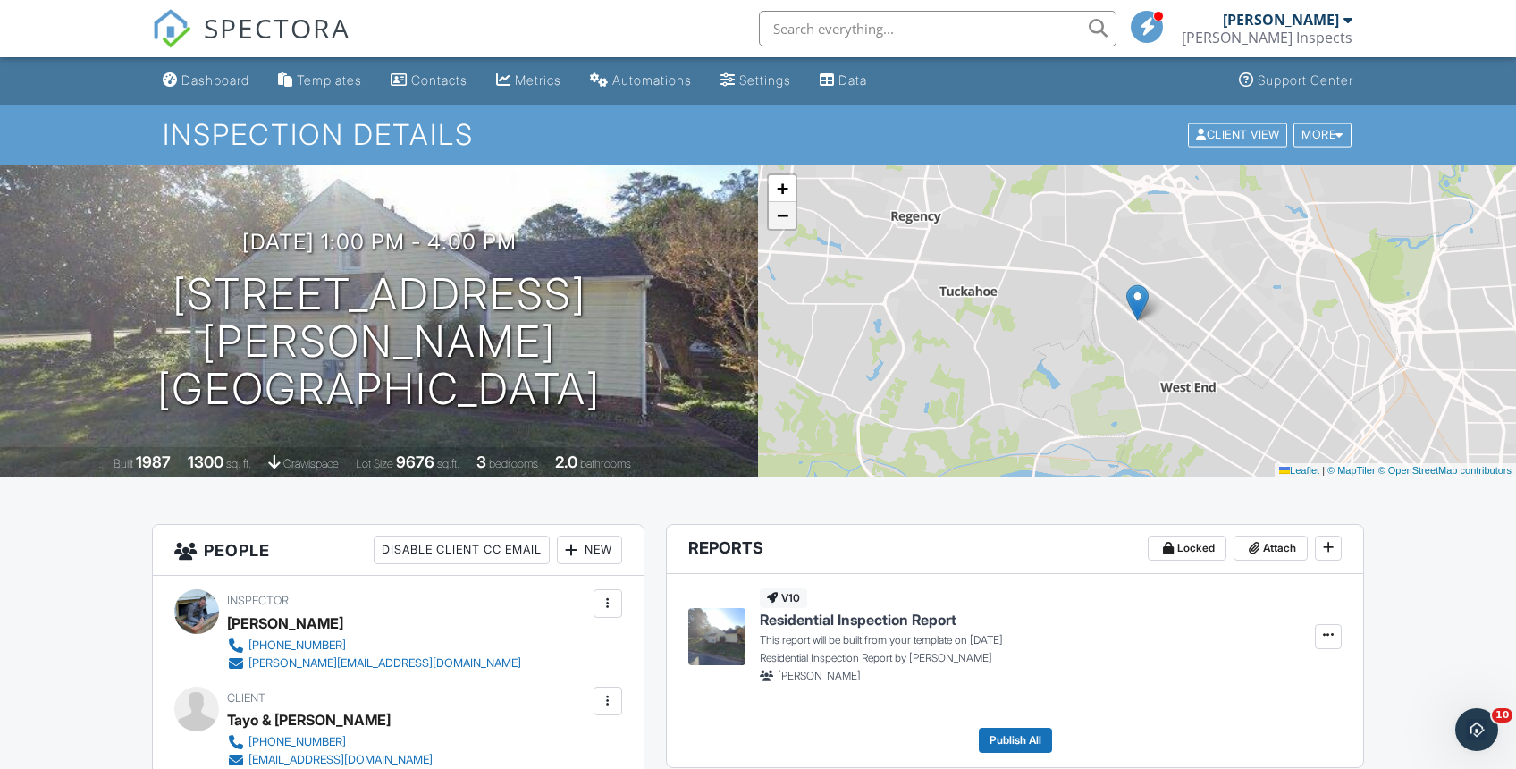
click at [761, 222] on span "−" at bounding box center [783, 215] width 12 height 22
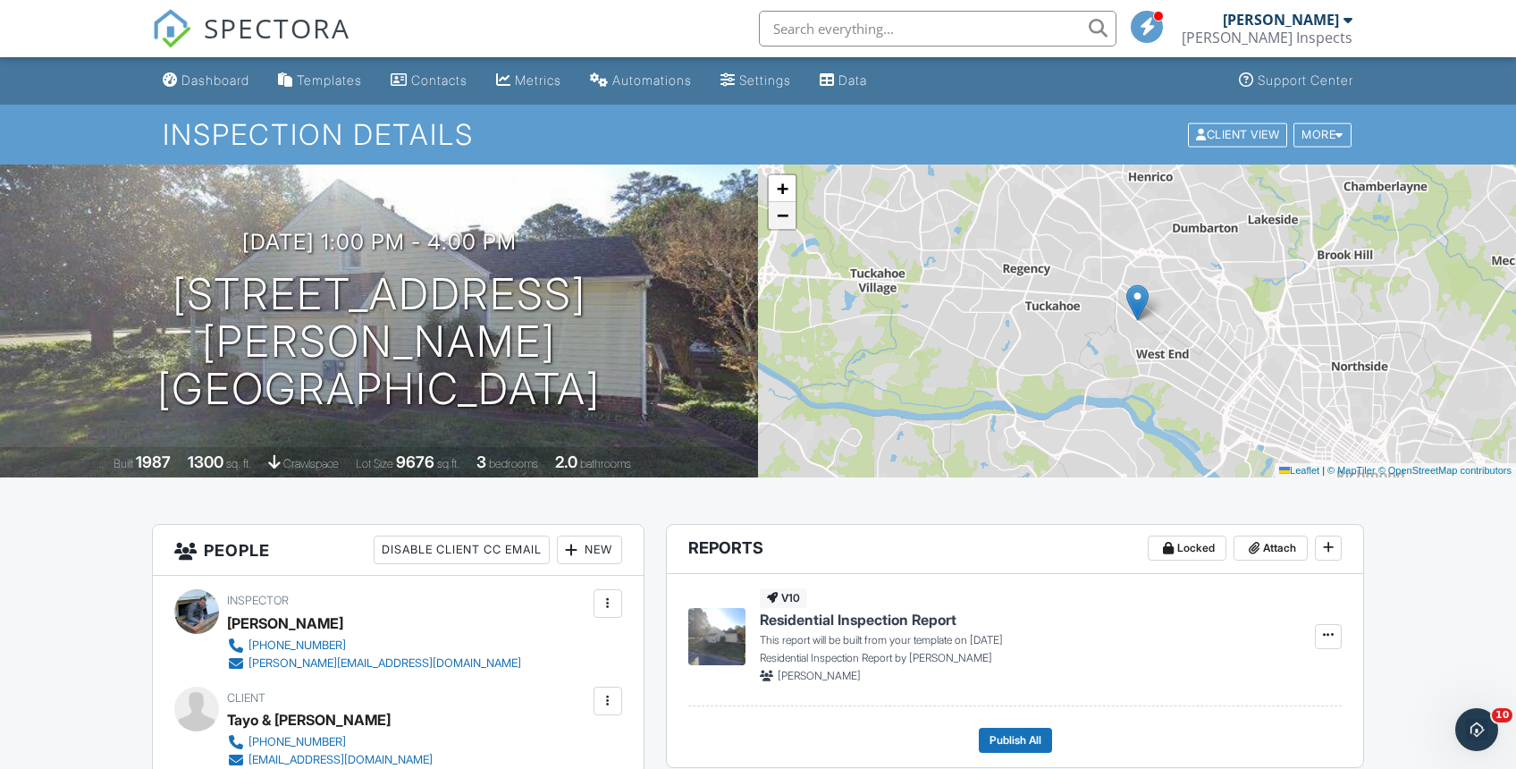
click at [761, 221] on span "−" at bounding box center [783, 215] width 12 height 22
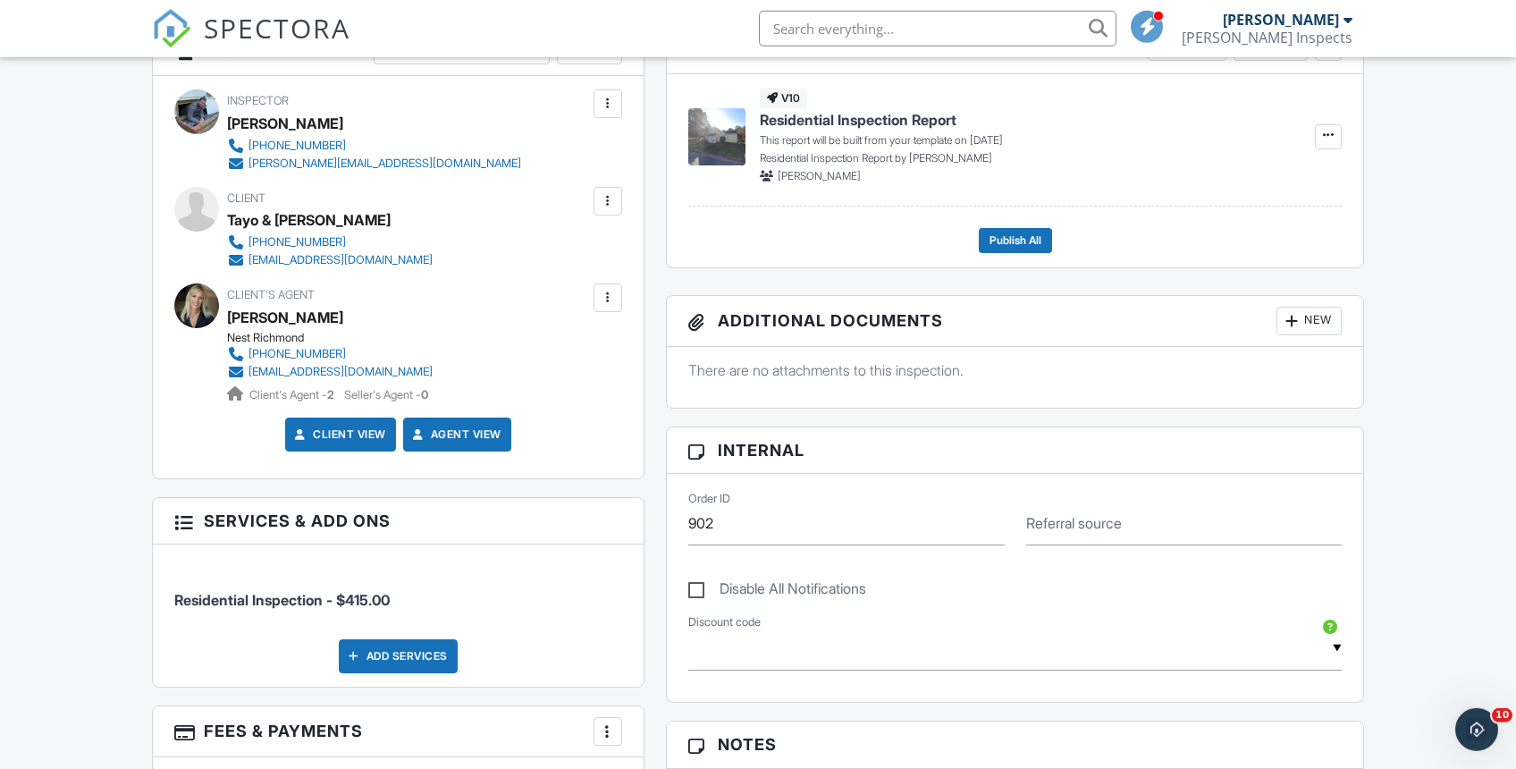
scroll to position [501, 0]
